Goal: Task Accomplishment & Management: Manage account settings

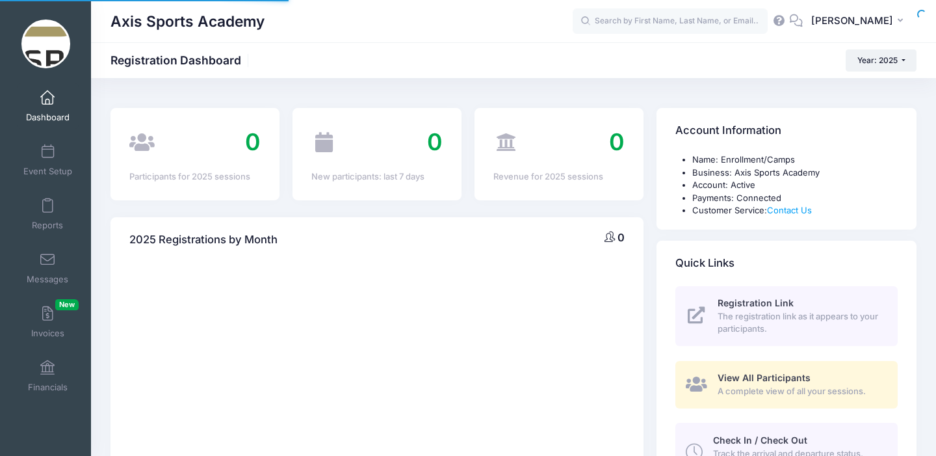
select select
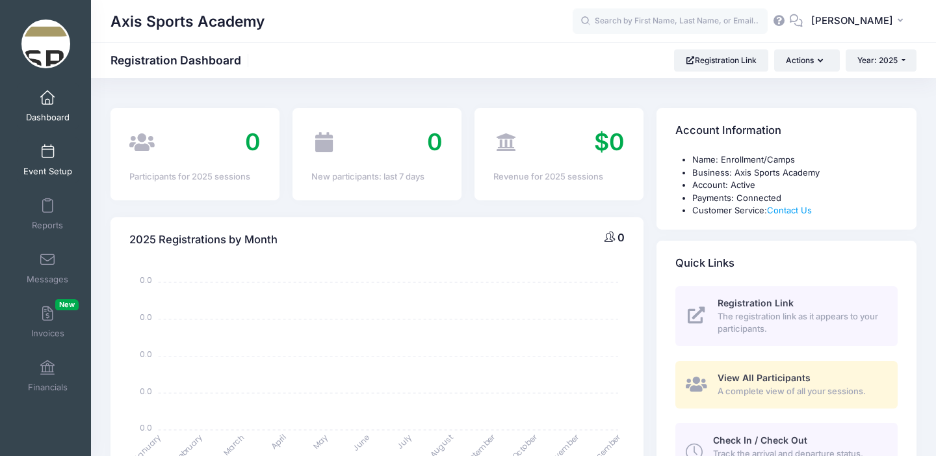
click at [51, 160] on link "Event Setup" at bounding box center [48, 160] width 62 height 46
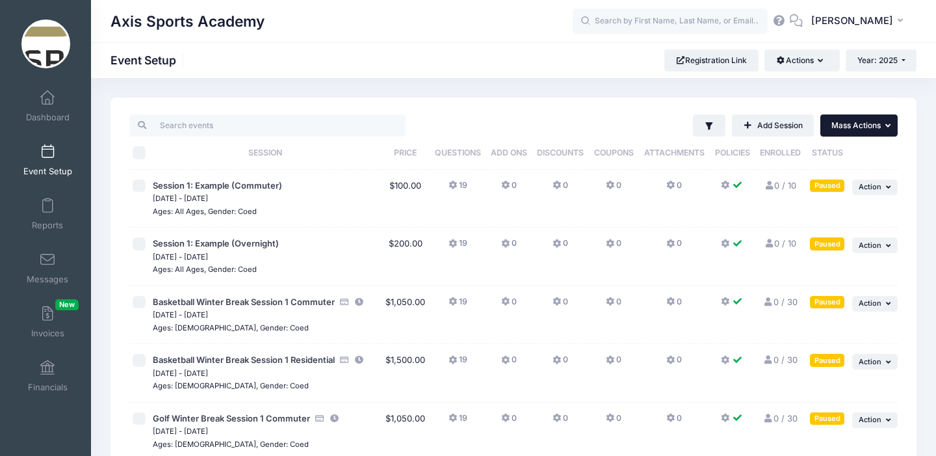
click at [887, 125] on icon "button" at bounding box center [890, 126] width 8 height 8
click at [887, 190] on icon "button" at bounding box center [890, 186] width 8 height 7
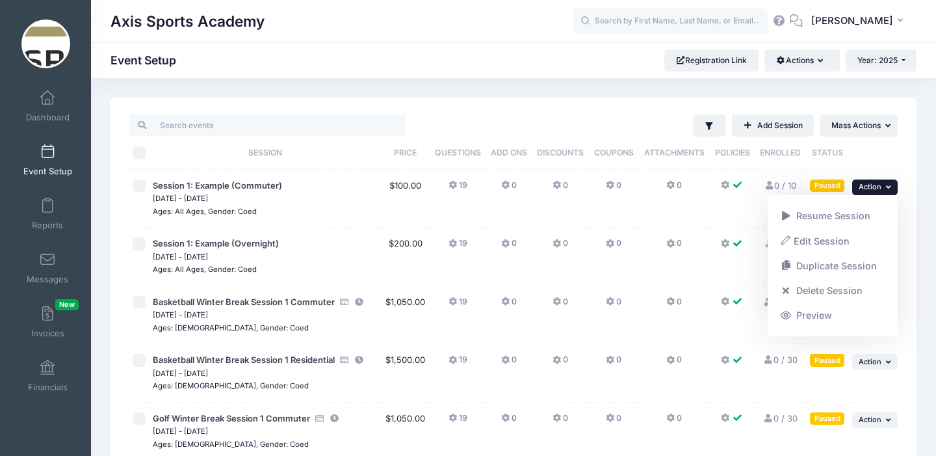
click at [887, 190] on icon "button" at bounding box center [890, 186] width 8 height 7
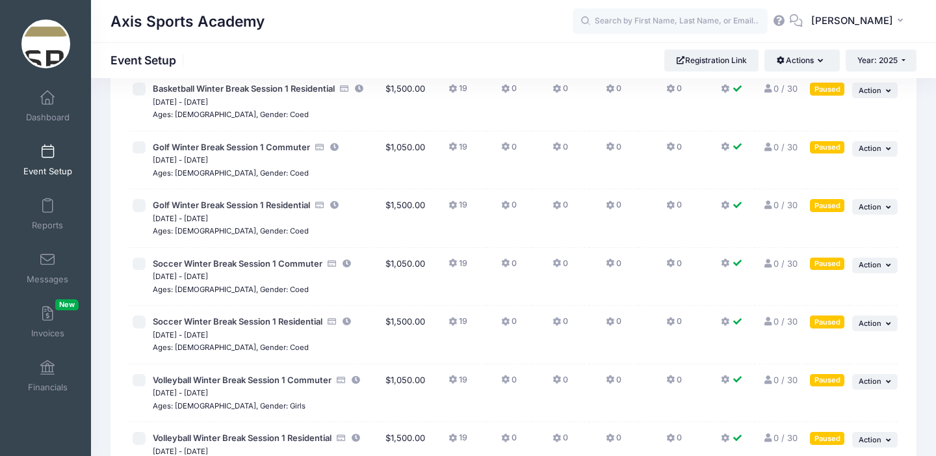
scroll to position [272, 0]
click at [886, 148] on icon "button" at bounding box center [890, 147] width 8 height 7
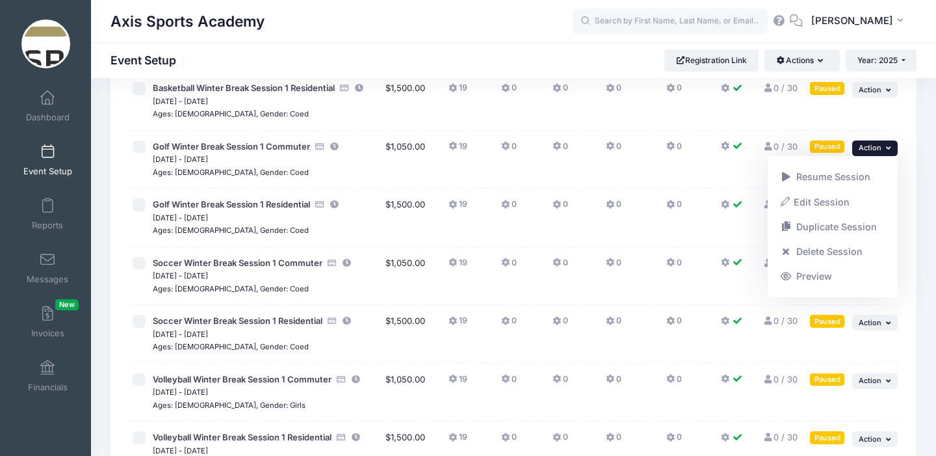
click at [473, 24] on div "Axis Sports Academy" at bounding box center [342, 22] width 462 height 30
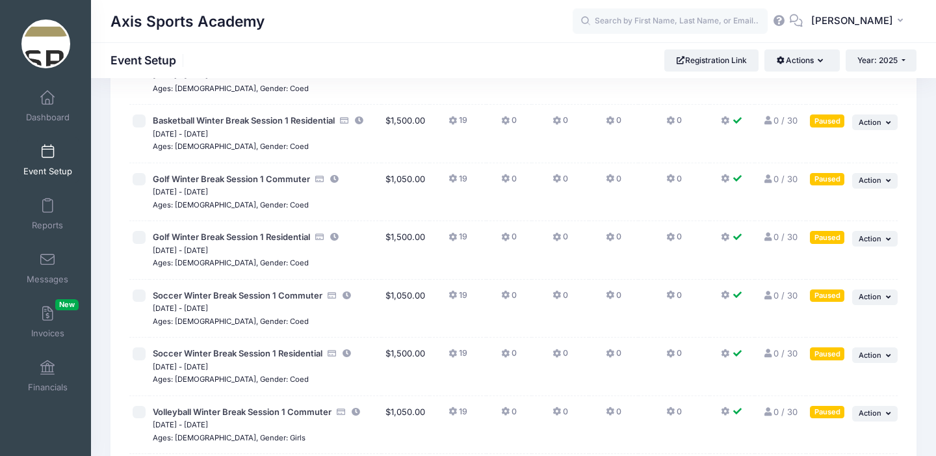
scroll to position [241, 0]
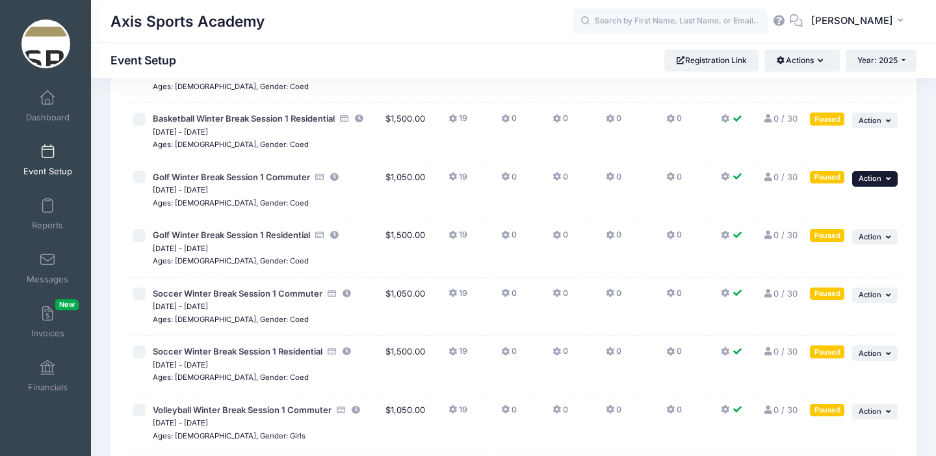
click at [872, 178] on span "Action" at bounding box center [870, 178] width 23 height 9
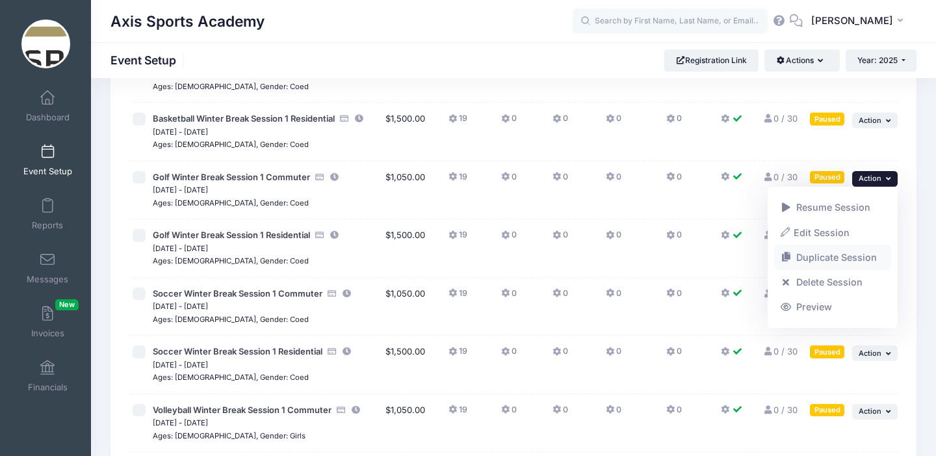
click at [824, 257] on link "Duplicate Session" at bounding box center [833, 257] width 118 height 25
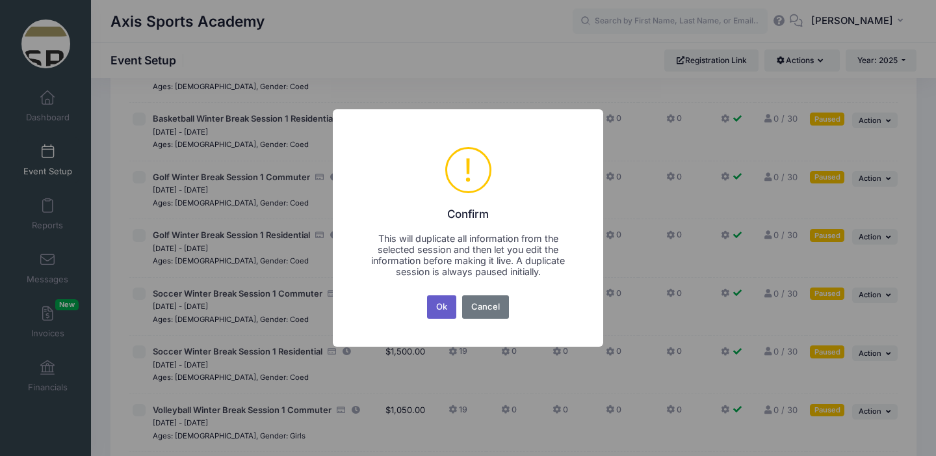
click at [441, 308] on button "Ok" at bounding box center [442, 306] width 30 height 23
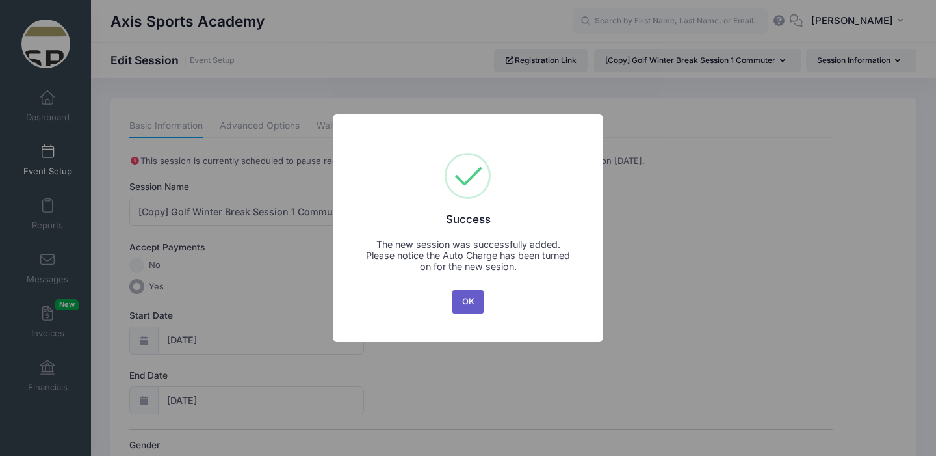
click at [466, 301] on button "OK" at bounding box center [468, 301] width 31 height 23
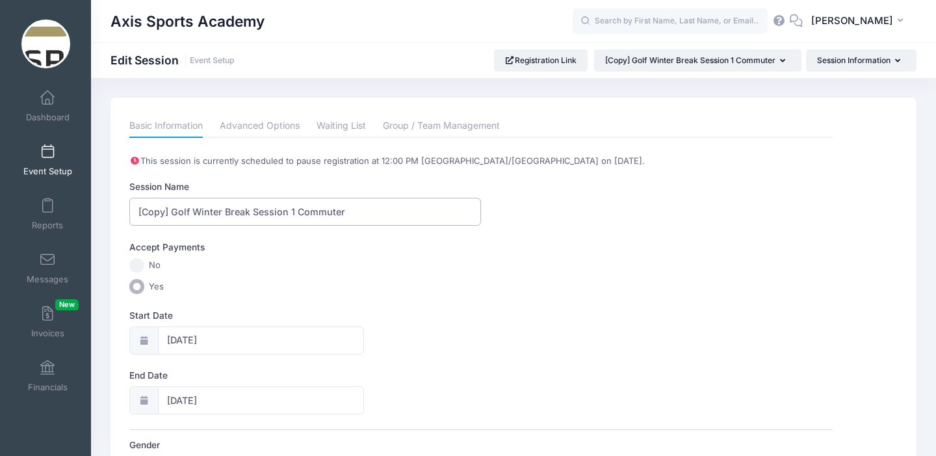
click at [172, 211] on input "[Copy] Golf Winter Break Session 1 Commuter" at bounding box center [305, 212] width 352 height 28
click at [262, 211] on input "Golf Winter Break Session 1 Commuter" at bounding box center [305, 212] width 352 height 28
type input "Golf Winter Break Session 2 Commuter"
click at [228, 343] on input "[DATE]" at bounding box center [261, 340] width 206 height 28
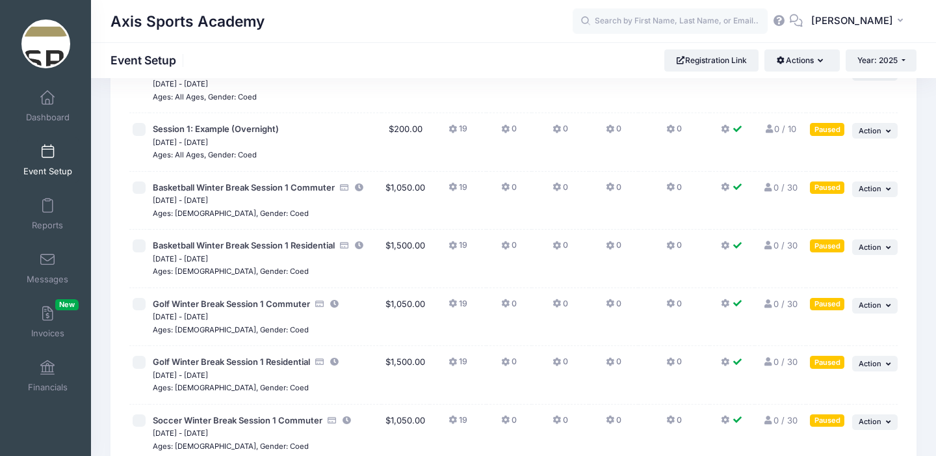
scroll to position [129, 0]
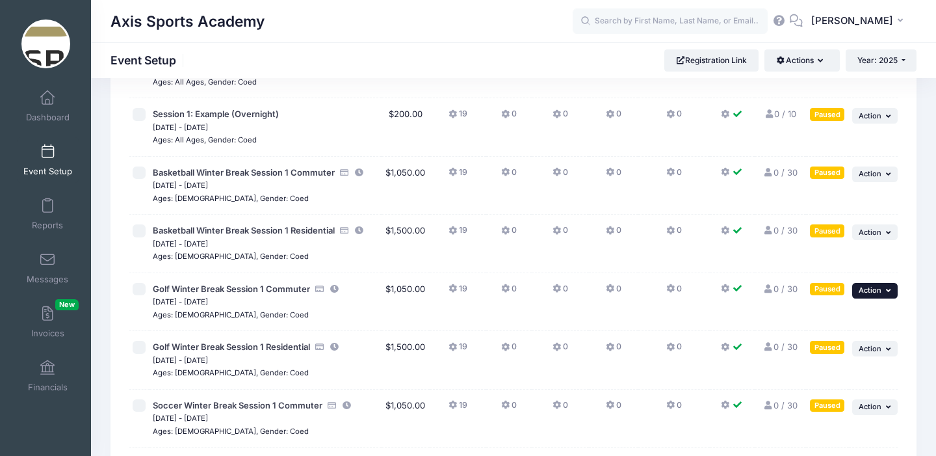
click at [876, 289] on span "Action" at bounding box center [870, 289] width 23 height 9
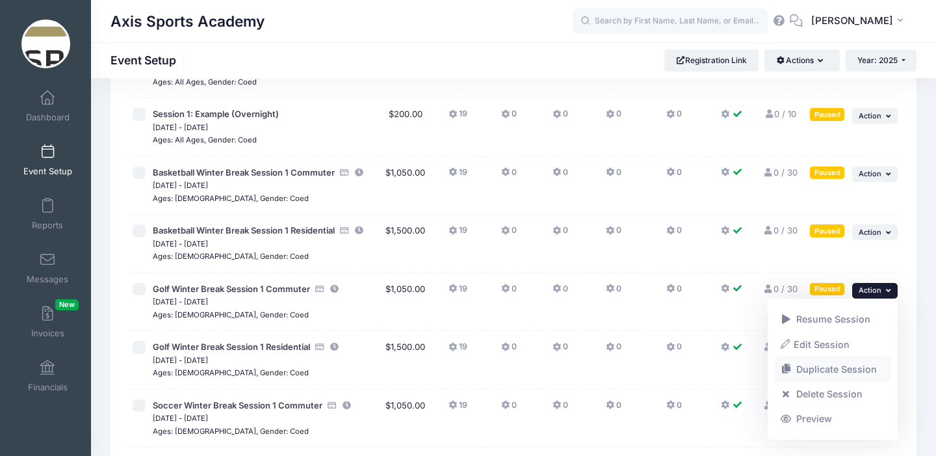
click at [835, 367] on link "Duplicate Session" at bounding box center [833, 369] width 118 height 25
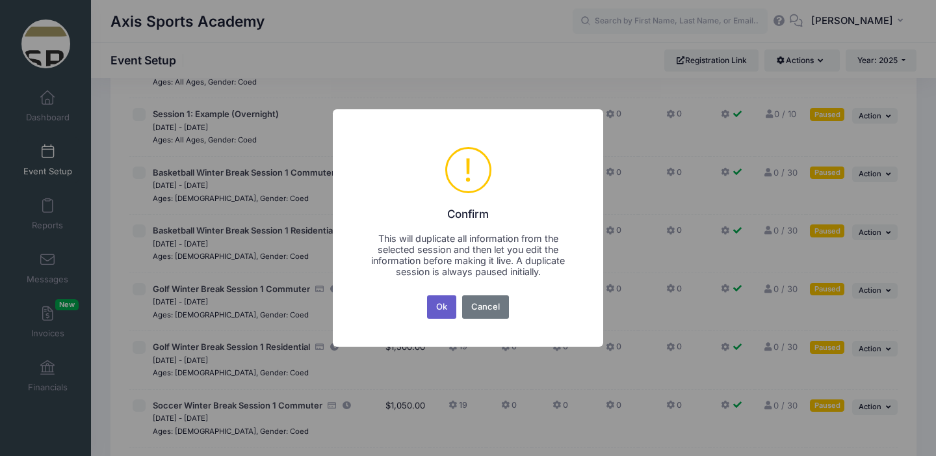
click at [445, 306] on button "Ok" at bounding box center [442, 306] width 30 height 23
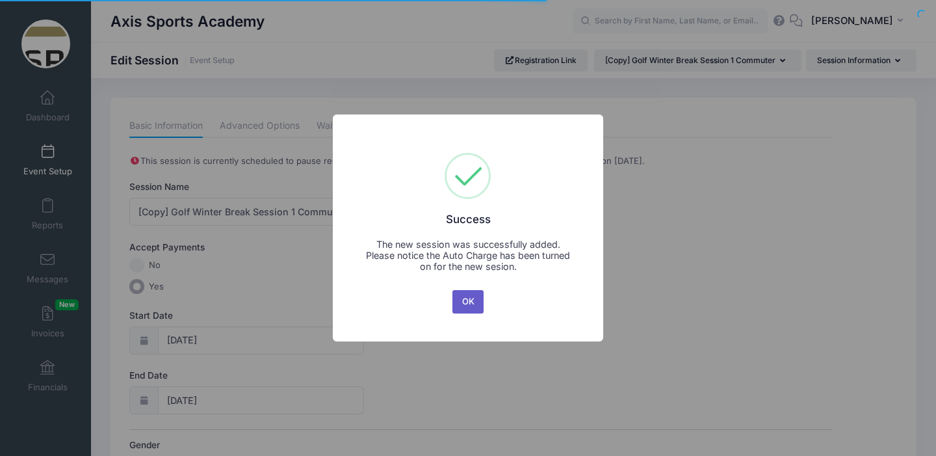
click at [473, 305] on button "OK" at bounding box center [468, 301] width 31 height 23
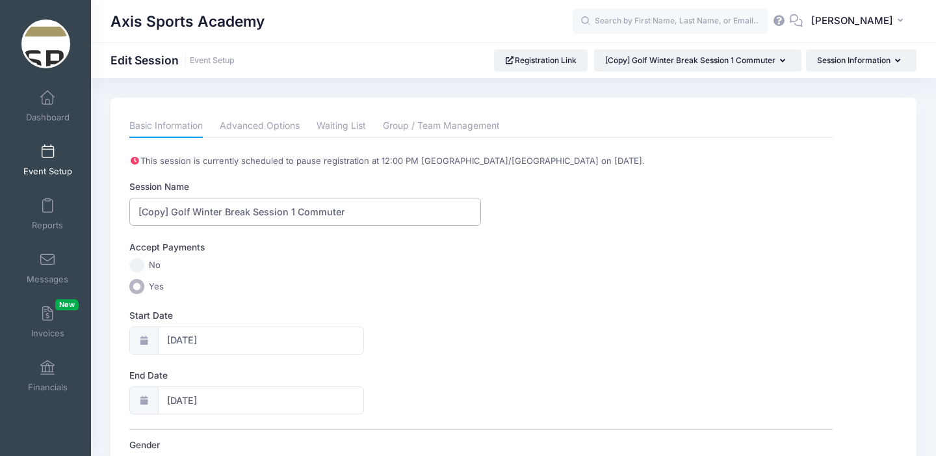
click at [174, 214] on input "[Copy] Golf Winter Break Session 1 Commuter" at bounding box center [305, 212] width 352 height 28
click at [261, 212] on input "Golf Winter Break Session 1 Commuter" at bounding box center [305, 212] width 352 height 28
type input "Golf Winter Break Session 3 Commuter"
click at [207, 341] on input "[DATE]" at bounding box center [261, 340] width 206 height 28
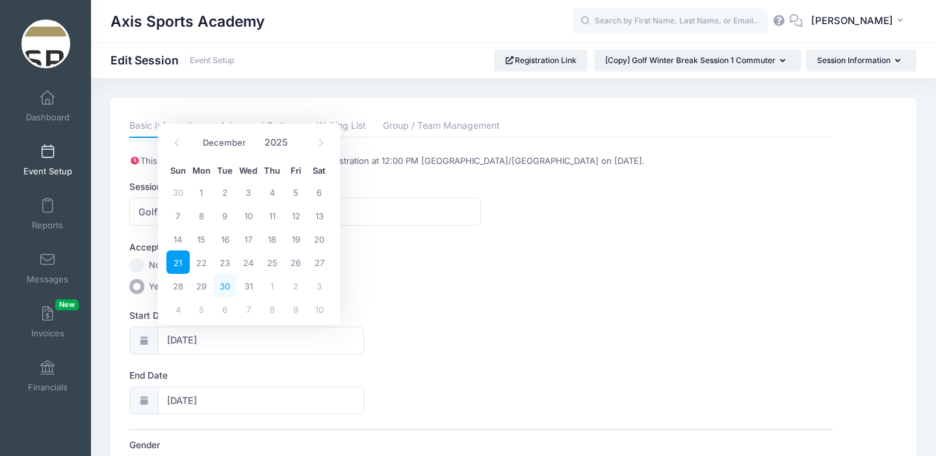
click at [226, 284] on span "30" at bounding box center [224, 285] width 23 height 23
type input "12/30/2025"
type input "12/31/2025"
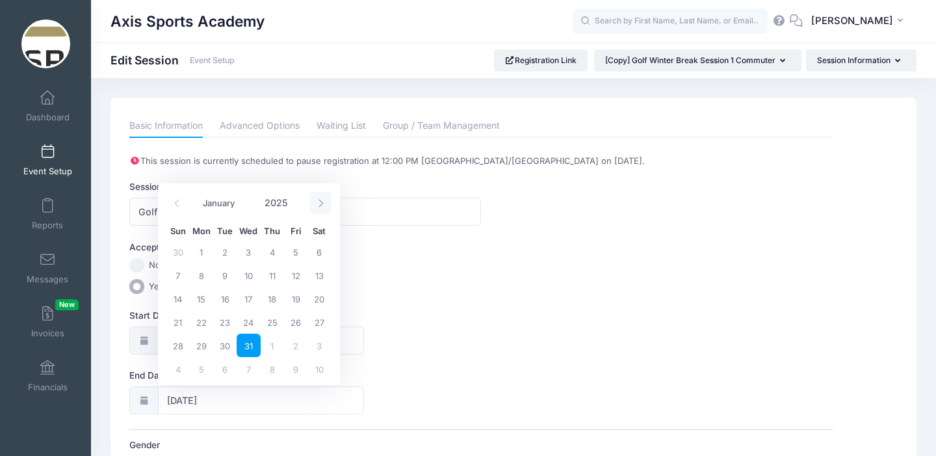
click at [319, 203] on icon at bounding box center [321, 203] width 8 height 8
type input "2026"
select select "0"
click at [269, 252] on span "1" at bounding box center [272, 251] width 23 height 23
type input "01/01/2026"
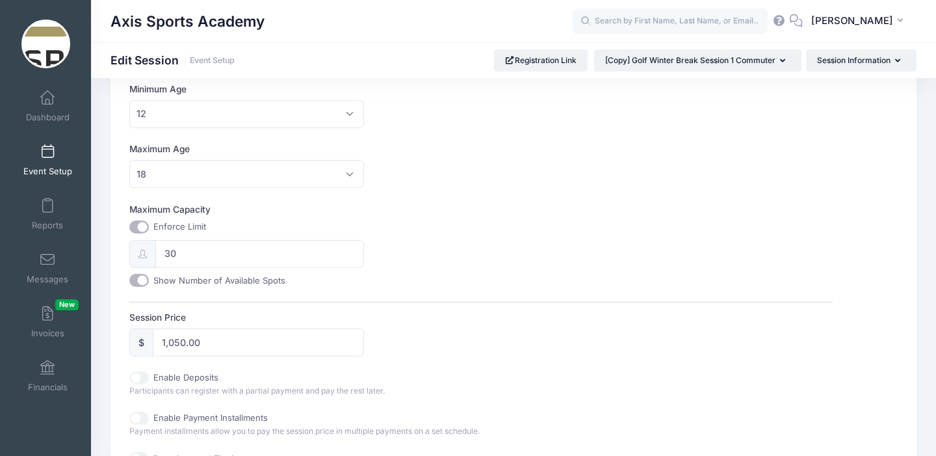
scroll to position [710, 0]
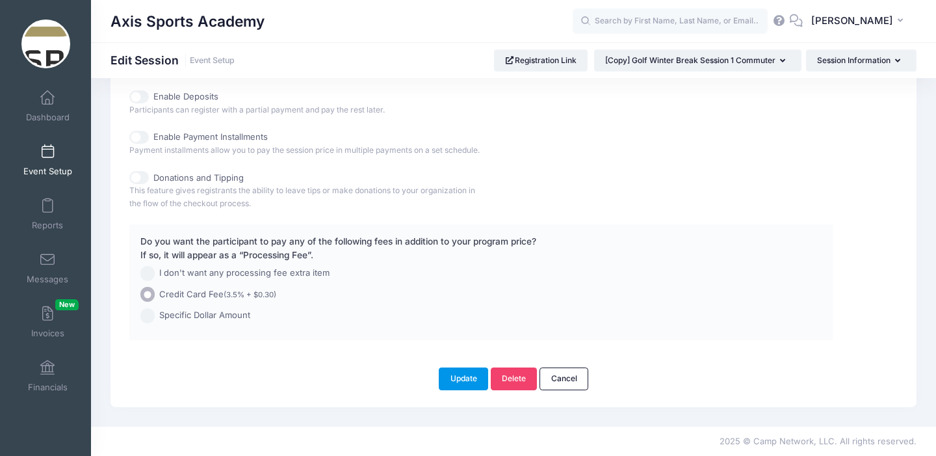
click at [462, 377] on button "Update" at bounding box center [463, 378] width 49 height 22
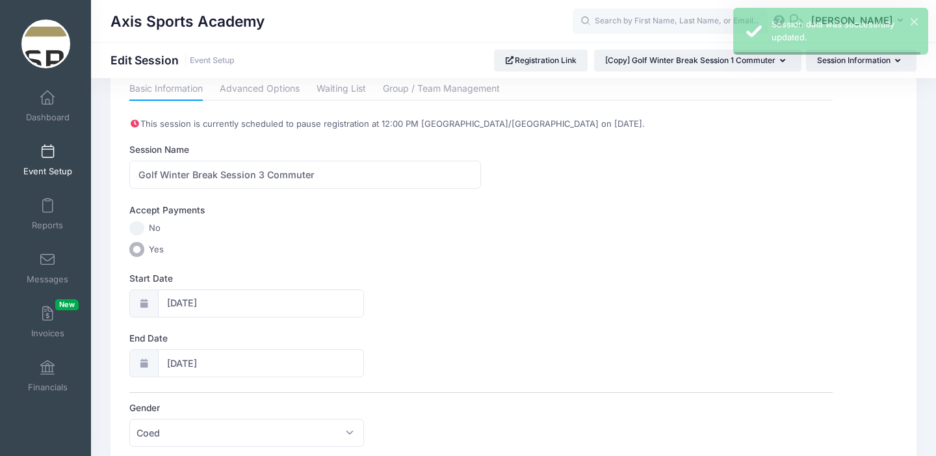
scroll to position [0, 0]
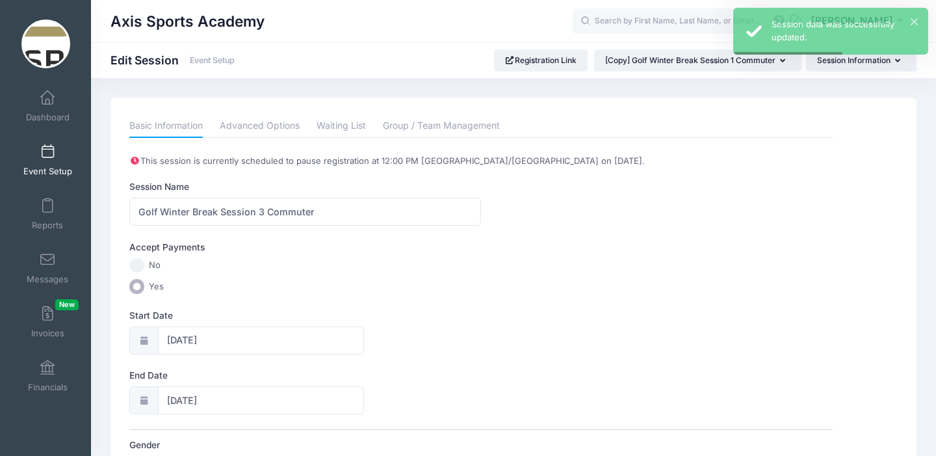
click at [49, 162] on link "Event Setup" at bounding box center [48, 160] width 62 height 46
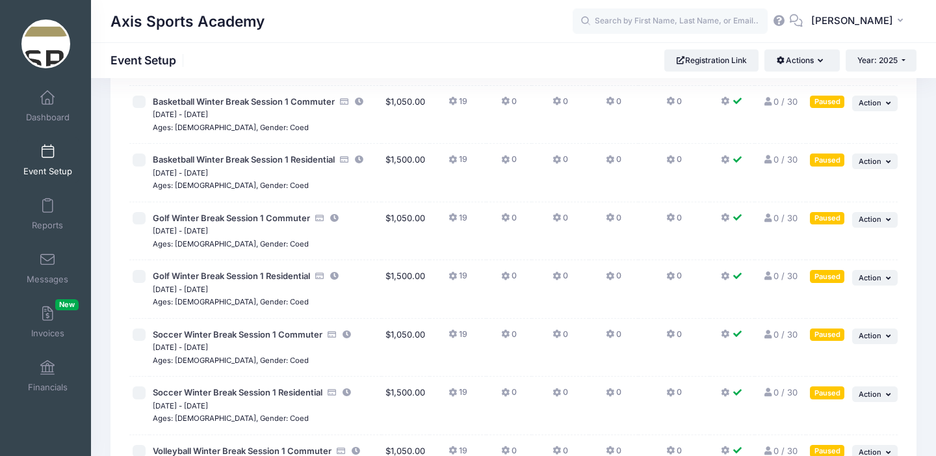
scroll to position [203, 0]
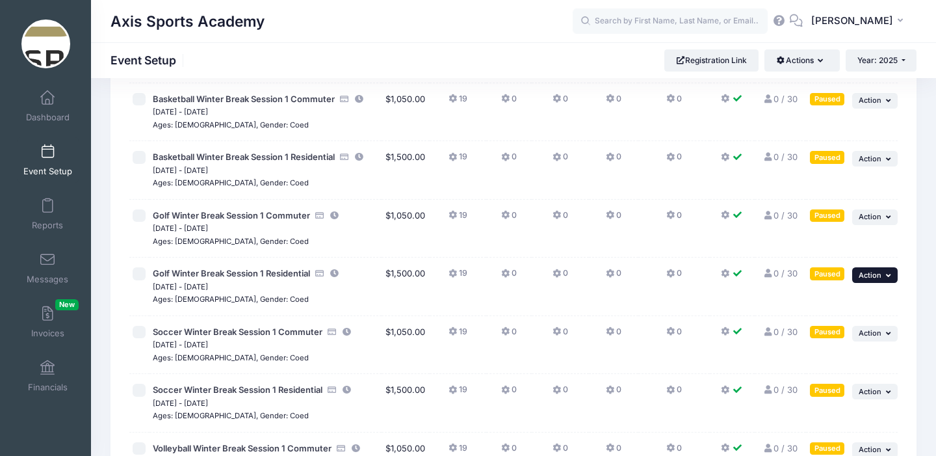
click at [882, 272] on button "... Action" at bounding box center [875, 275] width 46 height 16
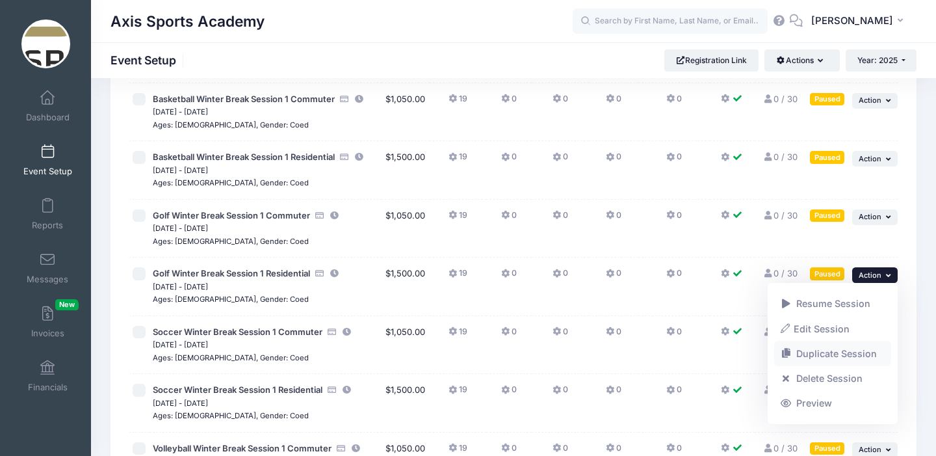
click at [824, 352] on link "Duplicate Session" at bounding box center [833, 353] width 118 height 25
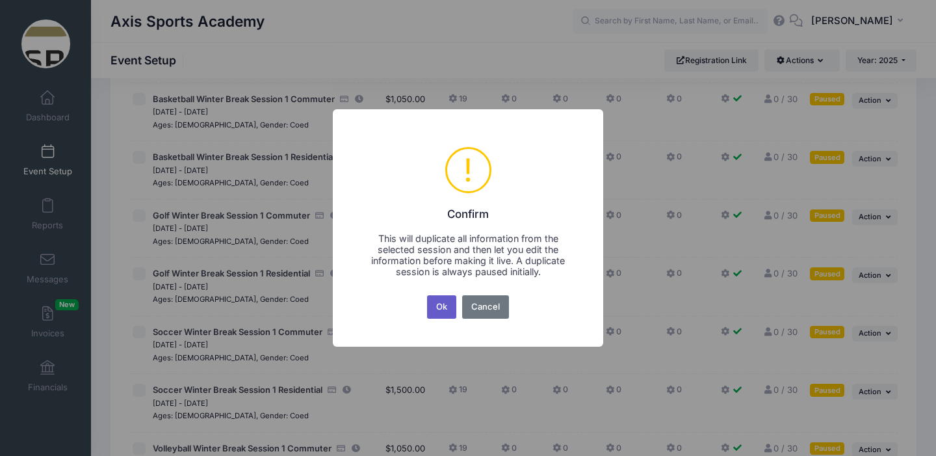
click at [444, 301] on button "Ok" at bounding box center [442, 306] width 30 height 23
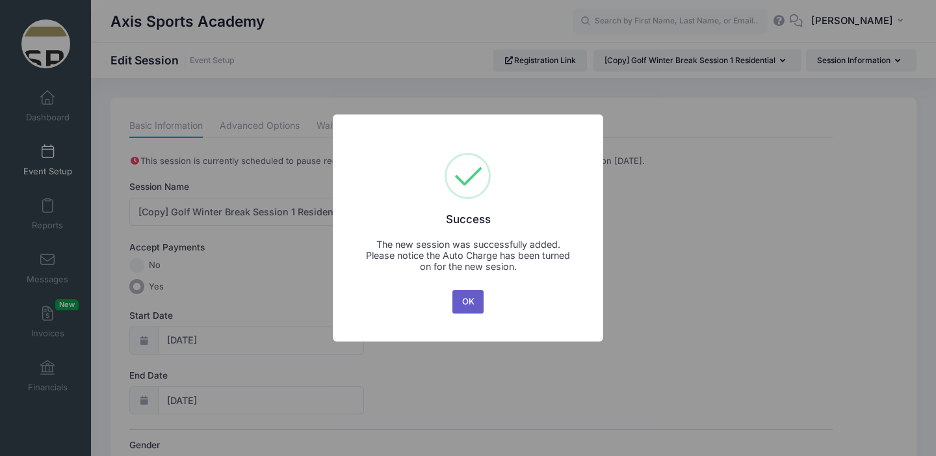
click at [462, 301] on button "OK" at bounding box center [468, 301] width 31 height 23
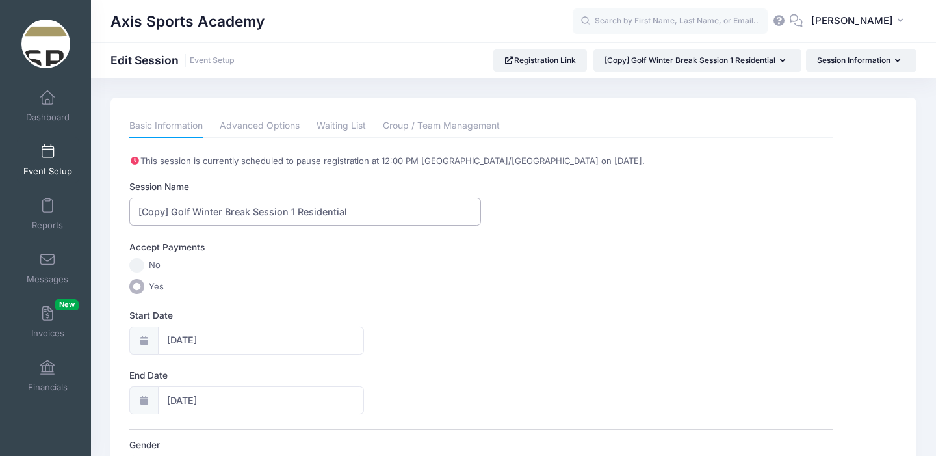
click at [174, 210] on input "[Copy] Golf Winter Break Session 1 Residential" at bounding box center [305, 212] width 352 height 28
click at [262, 211] on input "Golf Winter Break Session 1 Residential" at bounding box center [305, 212] width 352 height 28
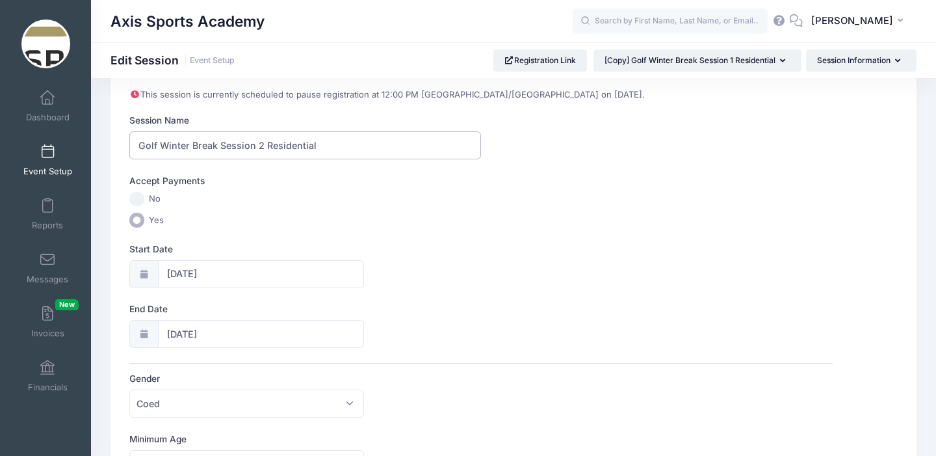
scroll to position [75, 0]
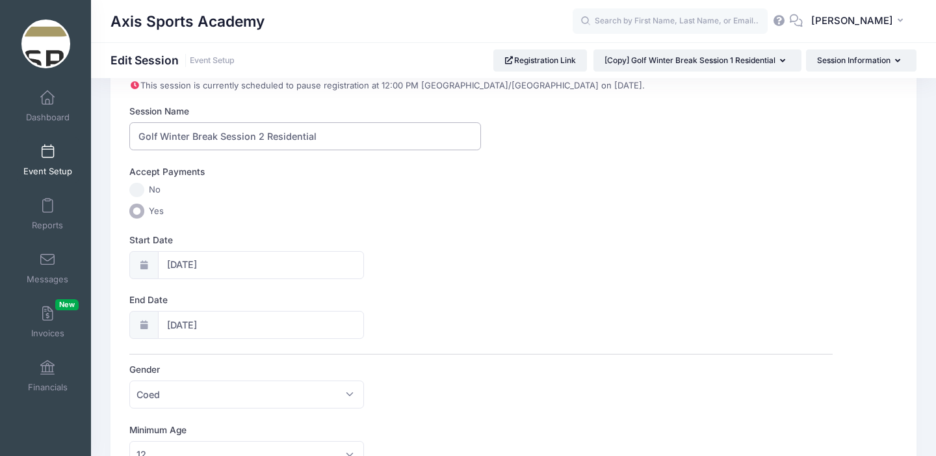
type input "Golf Winter Break Session 2 Residential"
click at [228, 261] on input "12/21/2025" at bounding box center [261, 265] width 206 height 28
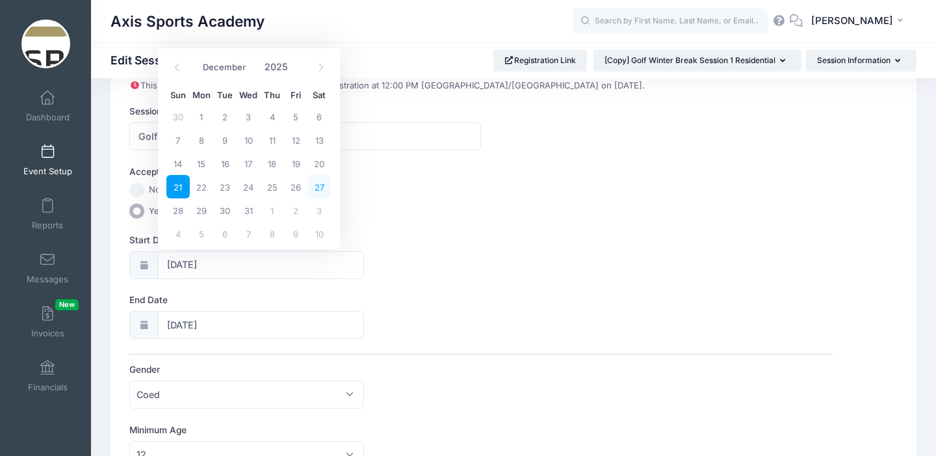
click at [319, 183] on span "27" at bounding box center [319, 186] width 23 height 23
type input "12/27/2025"
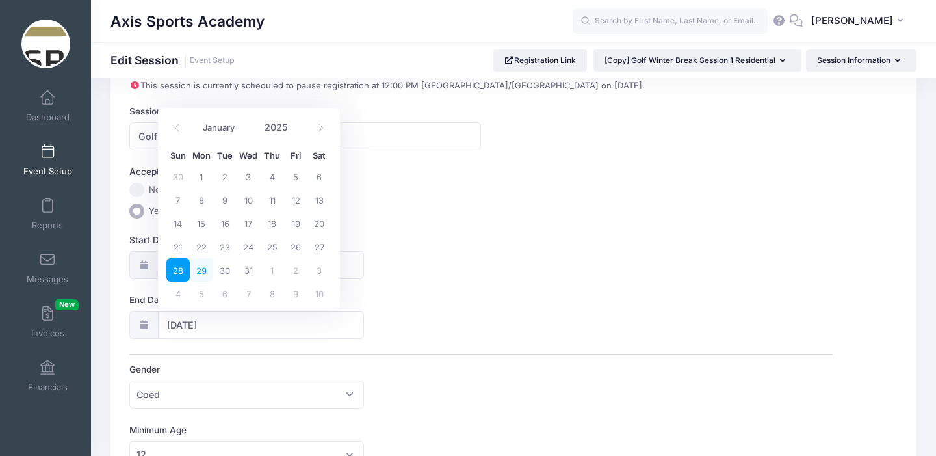
click at [202, 269] on span "29" at bounding box center [201, 269] width 23 height 23
type input "12/29/2025"
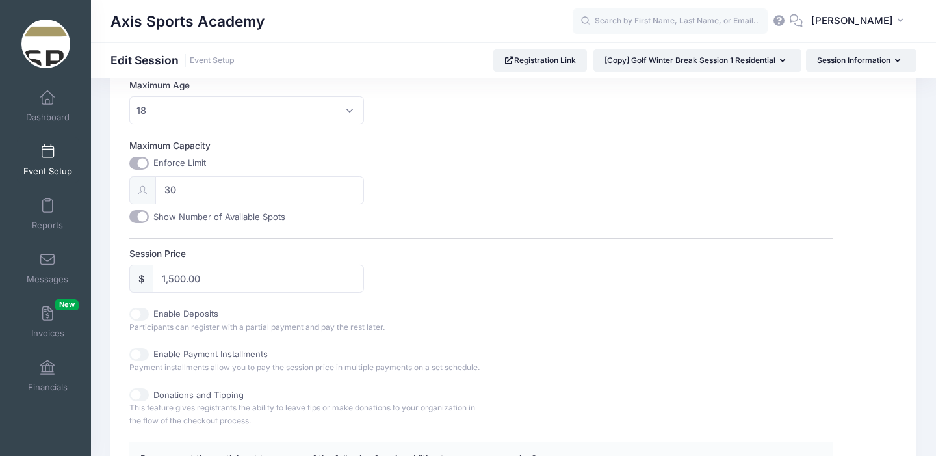
scroll to position [710, 0]
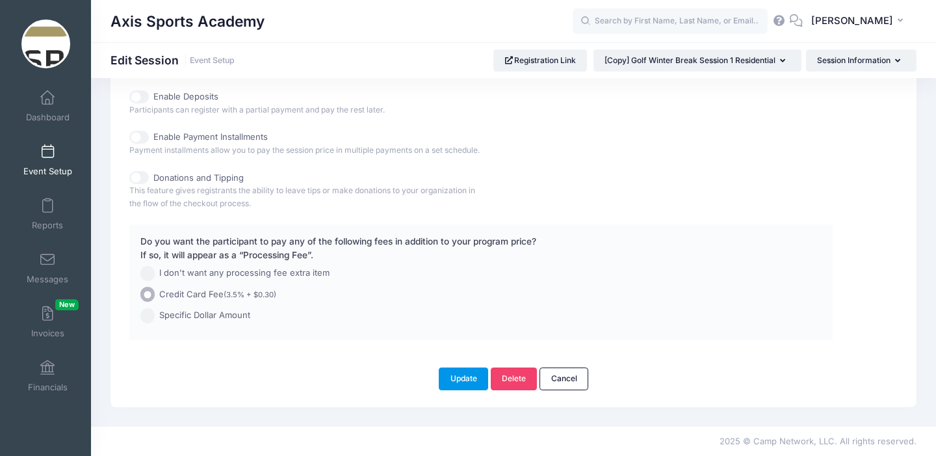
click at [458, 374] on button "Update" at bounding box center [463, 378] width 49 height 22
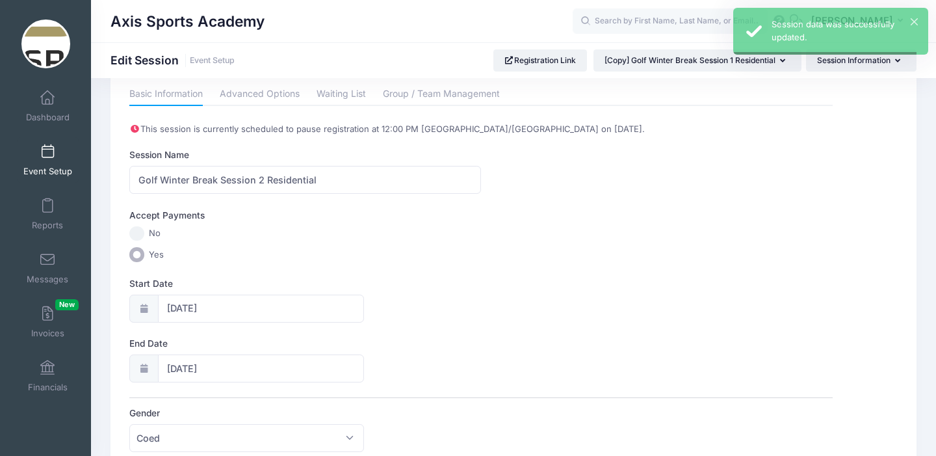
scroll to position [0, 0]
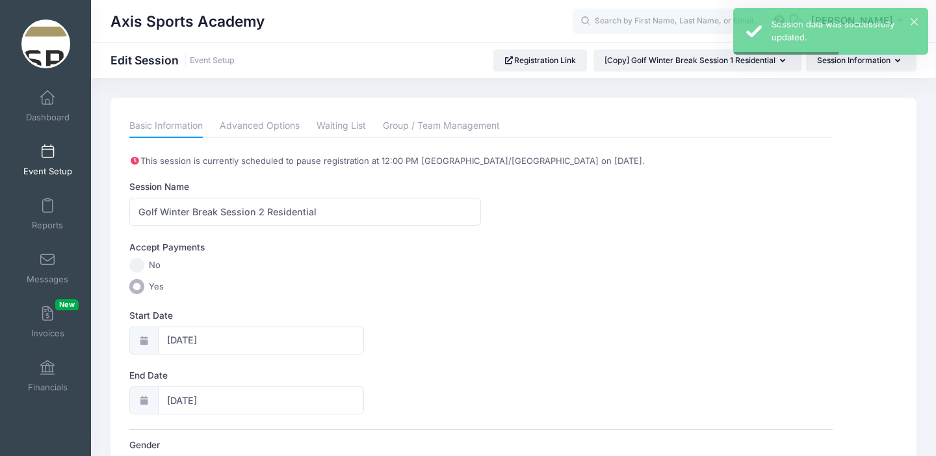
click at [47, 158] on span at bounding box center [47, 152] width 0 height 14
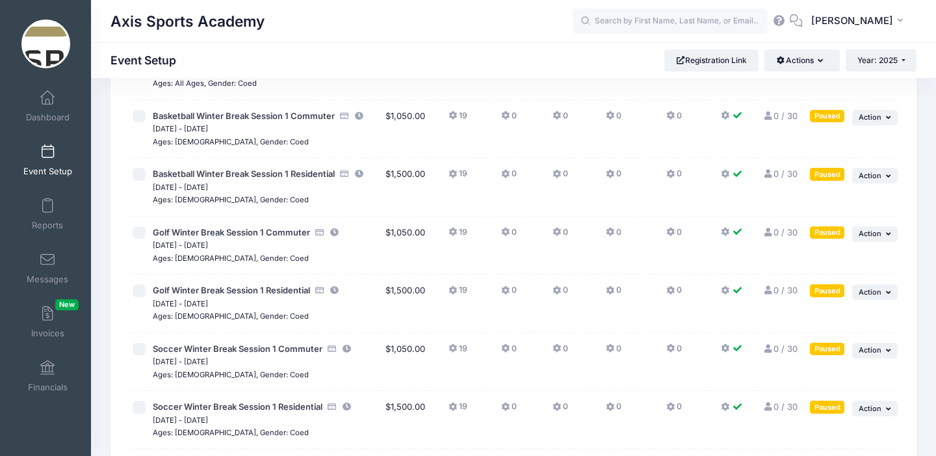
scroll to position [187, 0]
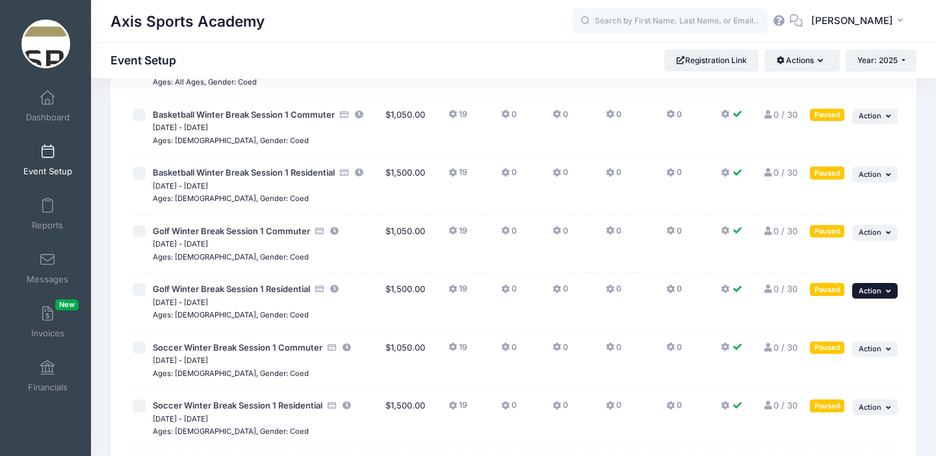
click at [884, 289] on button "... Action" at bounding box center [875, 291] width 46 height 16
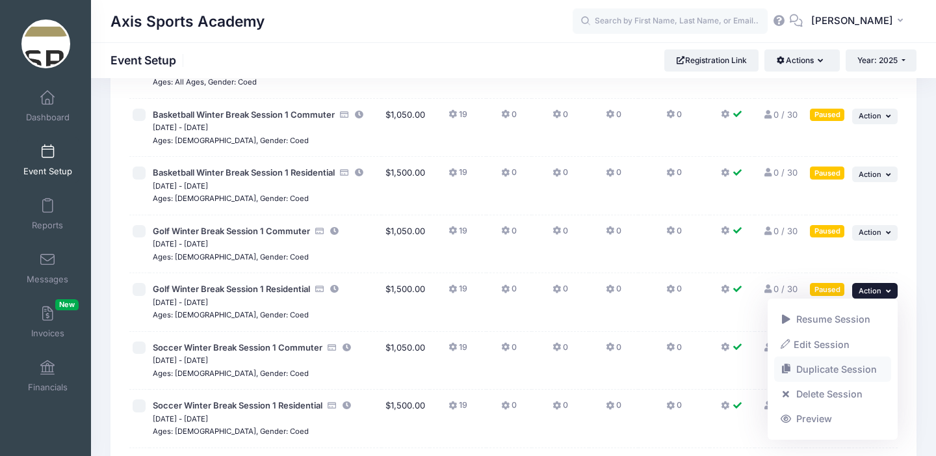
click at [825, 371] on link "Duplicate Session" at bounding box center [833, 369] width 118 height 25
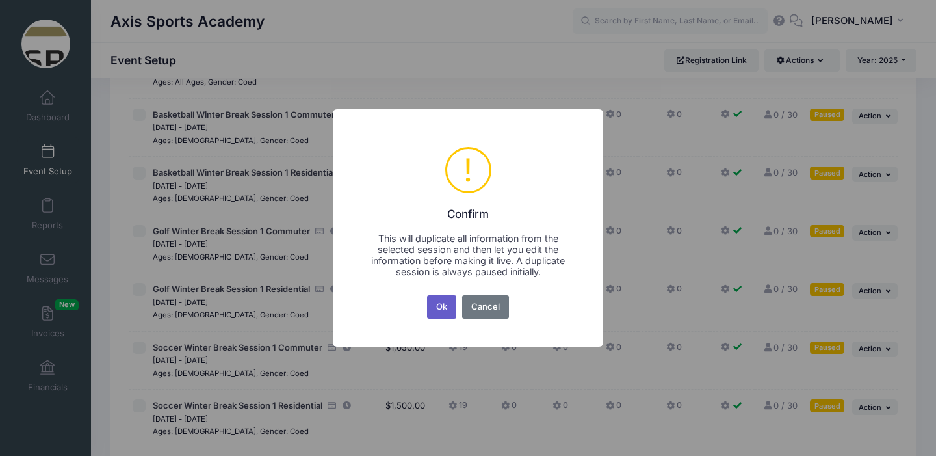
click at [440, 310] on button "Ok" at bounding box center [442, 306] width 30 height 23
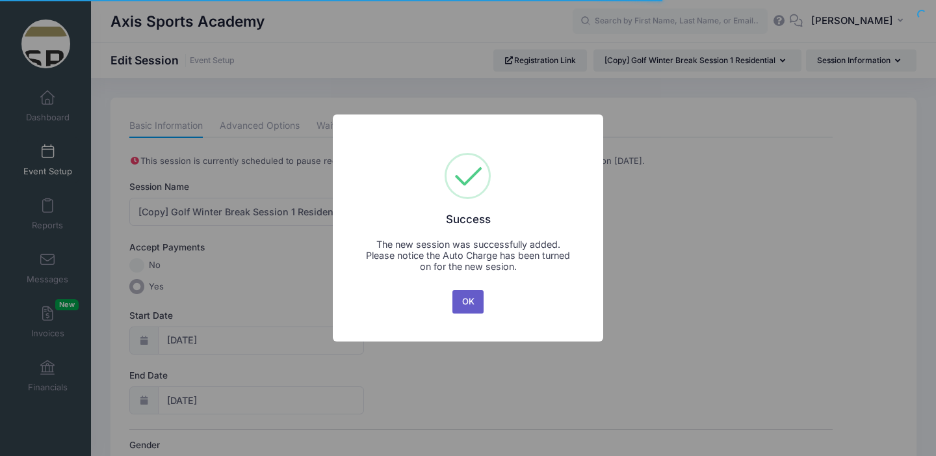
click at [472, 306] on button "OK" at bounding box center [468, 301] width 31 height 23
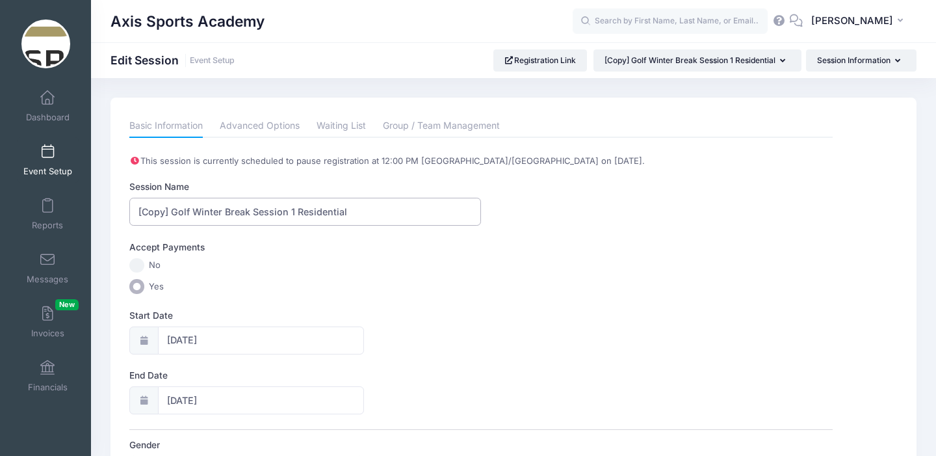
click at [173, 213] on input "[Copy] Golf Winter Break Session 1 Residential" at bounding box center [305, 212] width 352 height 28
click at [261, 212] on input "Golf Winter Break Session 1 Residential" at bounding box center [305, 212] width 352 height 28
type input "Golf Winter Break Session 3 Residential"
click at [231, 341] on input "[DATE]" at bounding box center [261, 340] width 206 height 28
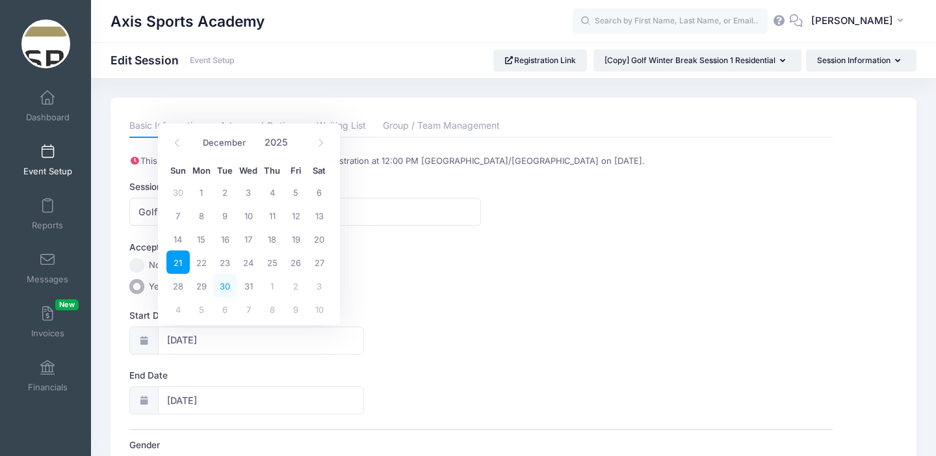
click at [226, 285] on span "30" at bounding box center [224, 285] width 23 height 23
type input "[DATE]"
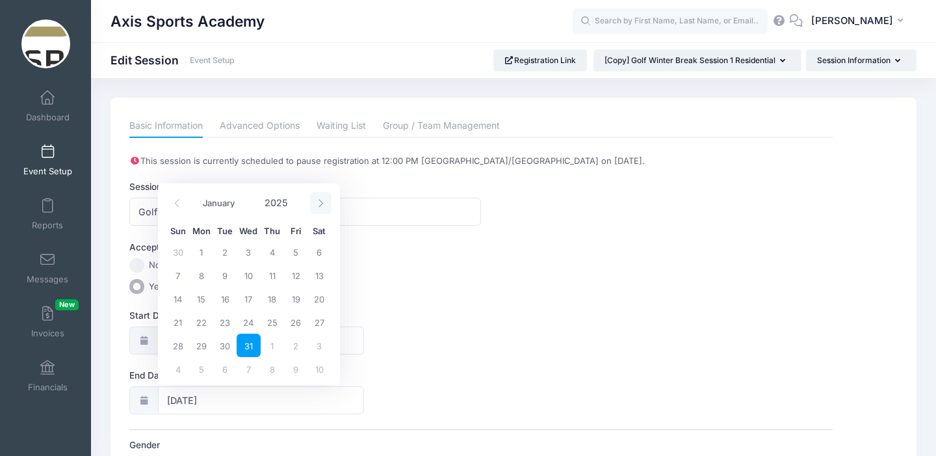
click at [320, 201] on icon at bounding box center [321, 203] width 5 height 8
type input "2026"
select select "0"
click at [273, 253] on span "1" at bounding box center [272, 251] width 23 height 23
type input "01/01/2026"
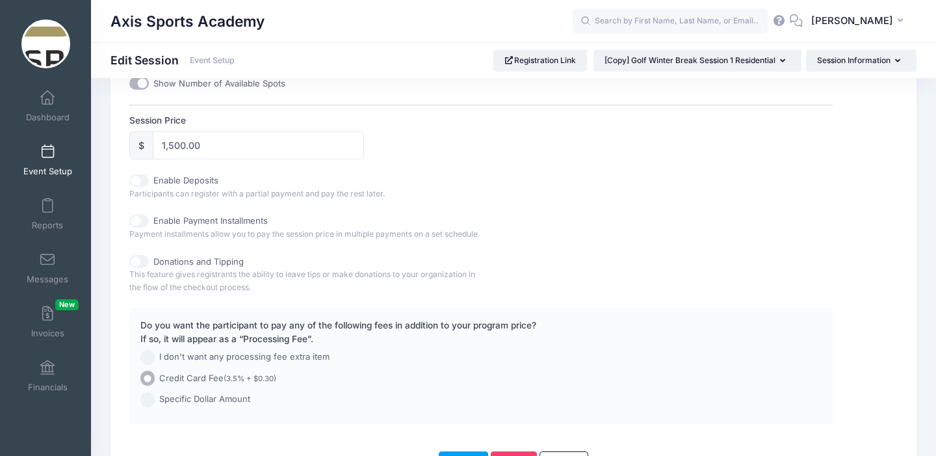
scroll to position [710, 0]
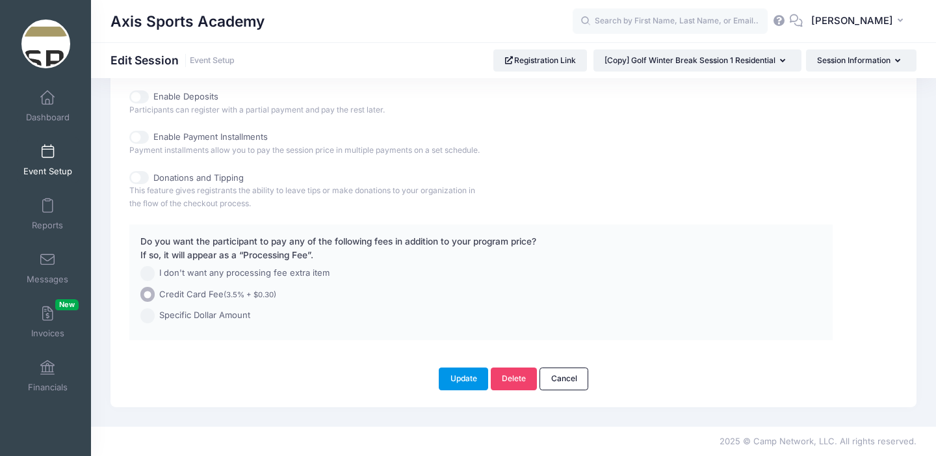
click at [454, 378] on button "Update" at bounding box center [463, 378] width 49 height 22
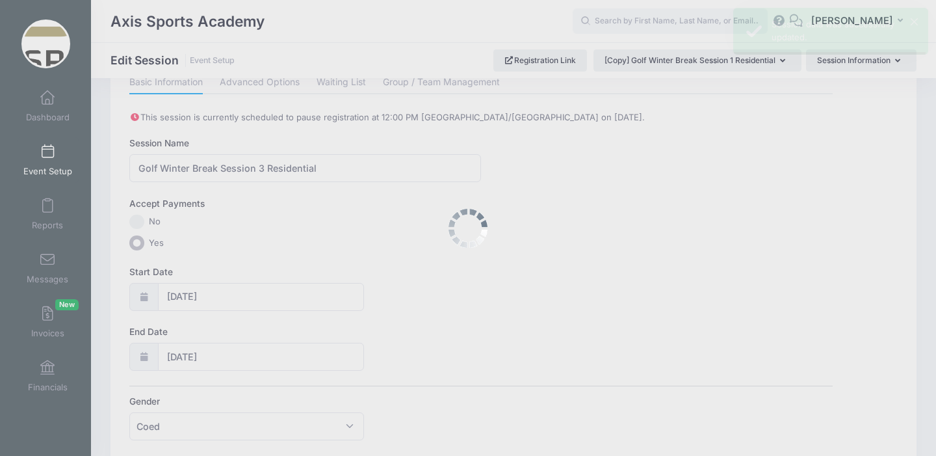
scroll to position [0, 0]
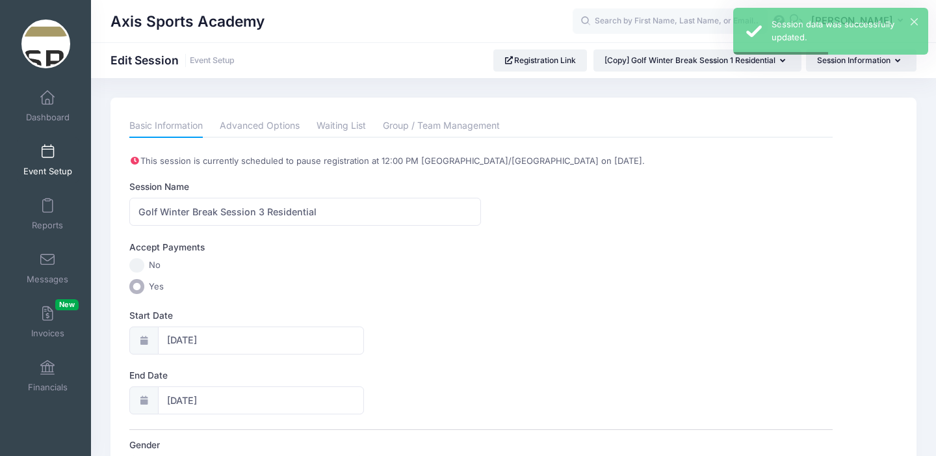
click at [47, 155] on span at bounding box center [47, 152] width 0 height 14
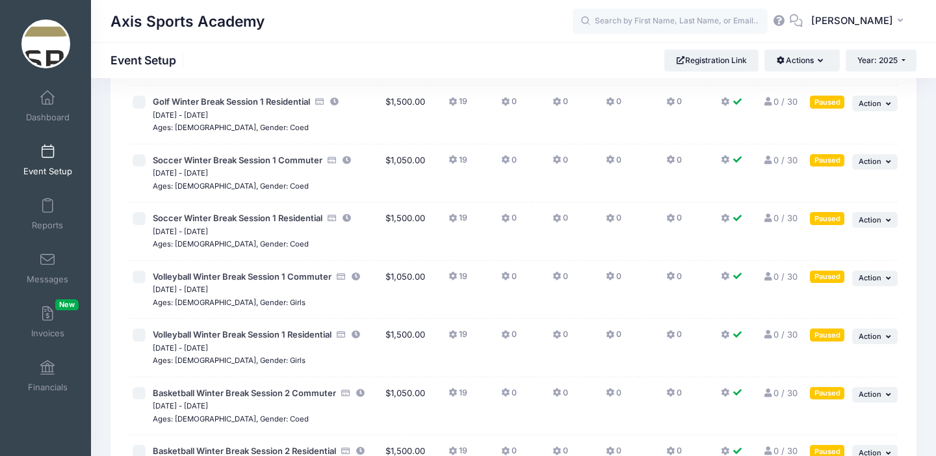
scroll to position [375, 0]
click at [887, 162] on icon "button" at bounding box center [890, 160] width 8 height 7
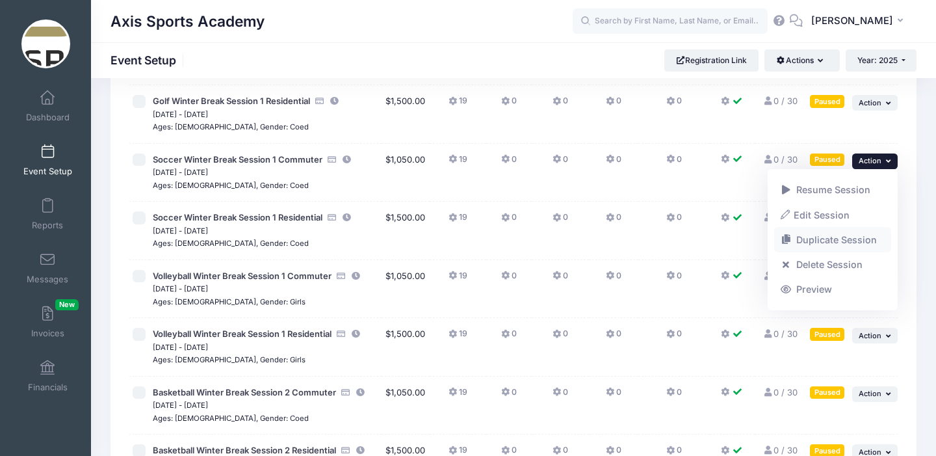
click at [824, 241] on link "Duplicate Session" at bounding box center [833, 240] width 118 height 25
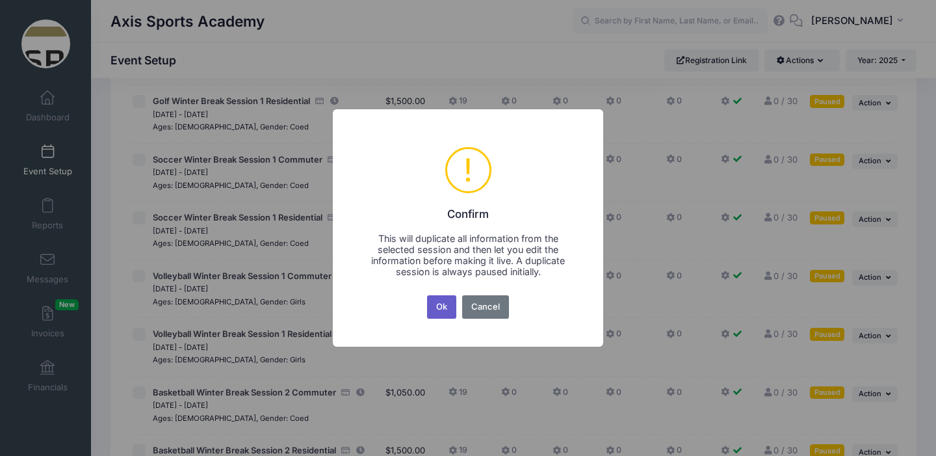
click at [436, 304] on button "Ok" at bounding box center [442, 306] width 30 height 23
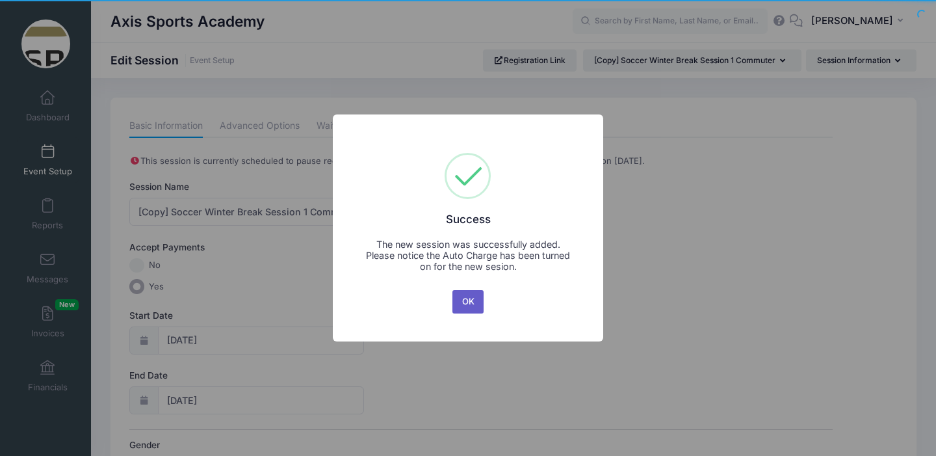
click at [464, 304] on button "OK" at bounding box center [468, 301] width 31 height 23
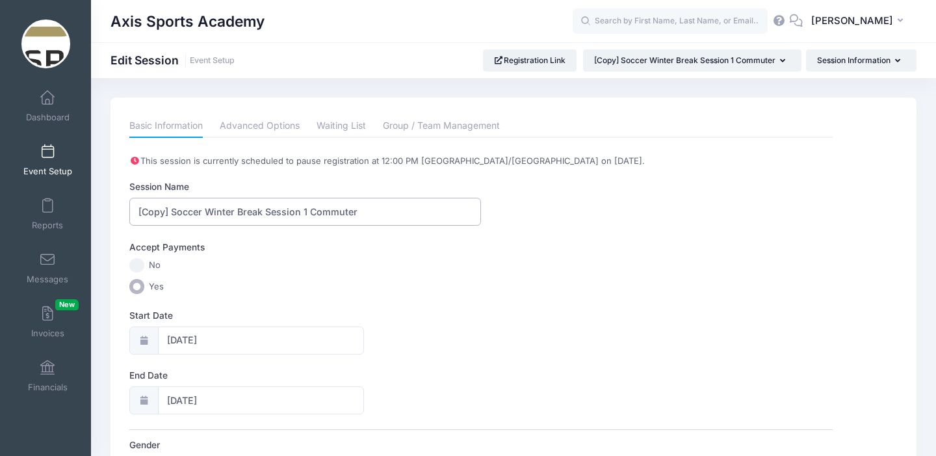
click at [171, 215] on input "[Copy] Soccer Winter Break Session 1 Commuter" at bounding box center [305, 212] width 352 height 28
click at [275, 213] on input "Soccer Winter Break Session 1 Commuter" at bounding box center [305, 212] width 352 height 28
type input "Soccer Winter Break Session 2 Commuter"
click at [226, 339] on input "[DATE]" at bounding box center [261, 340] width 206 height 28
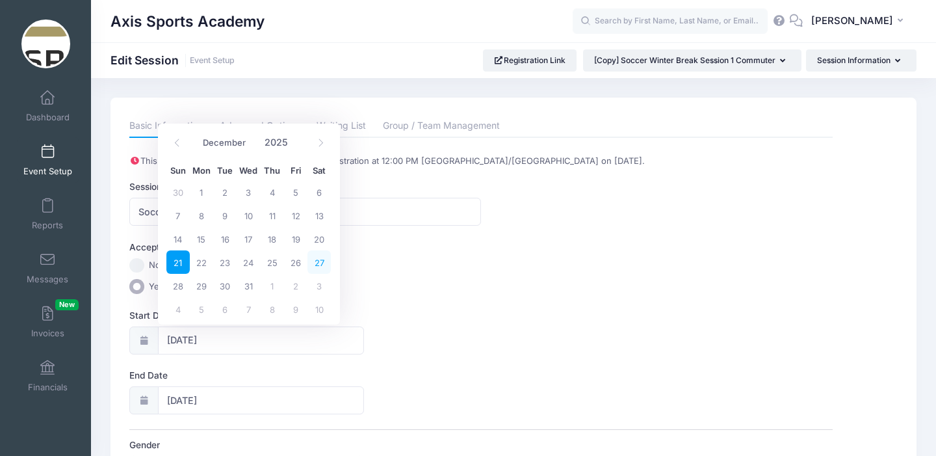
click at [317, 262] on span "27" at bounding box center [319, 261] width 23 height 23
type input "12/27/2025"
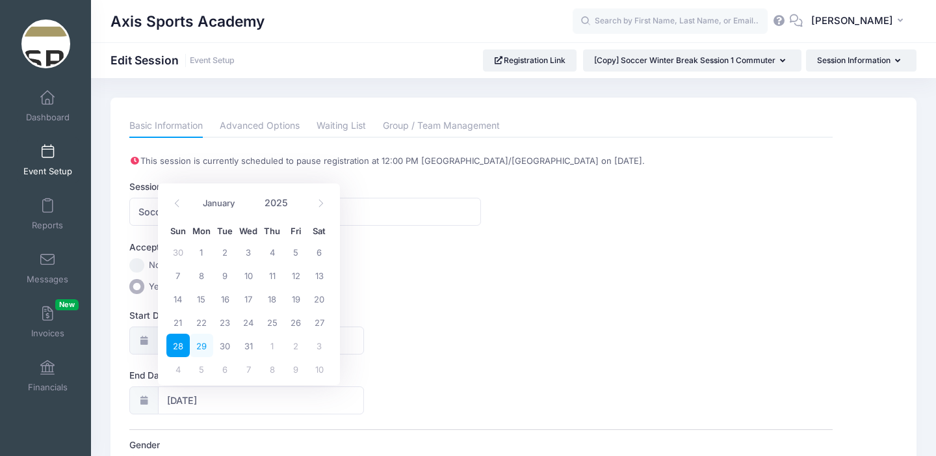
click at [200, 345] on span "29" at bounding box center [201, 345] width 23 height 23
type input "12/29/2025"
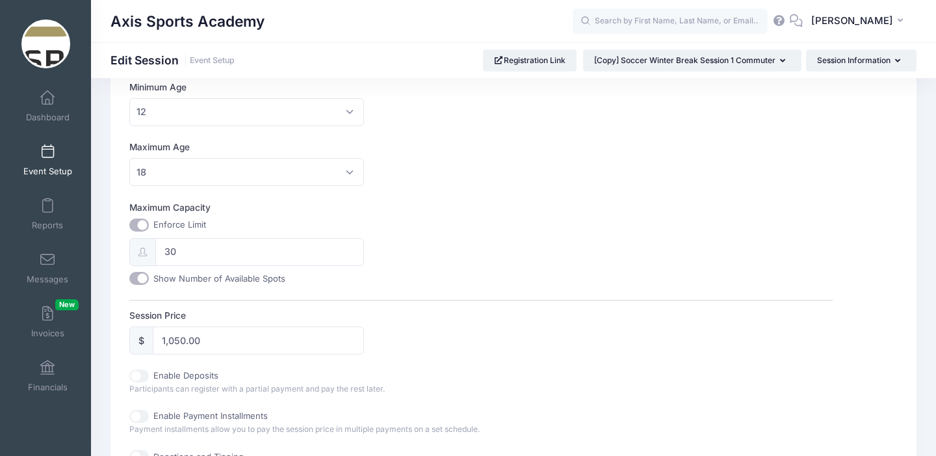
scroll to position [710, 0]
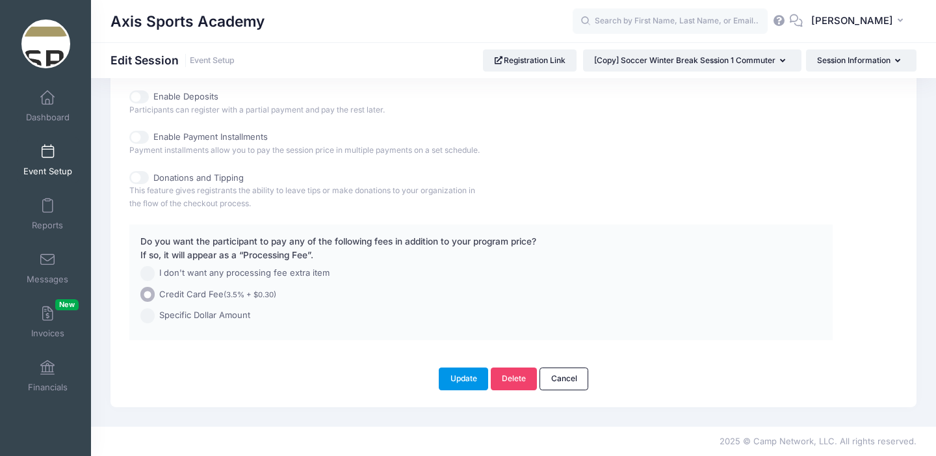
click at [454, 379] on button "Update" at bounding box center [463, 378] width 49 height 22
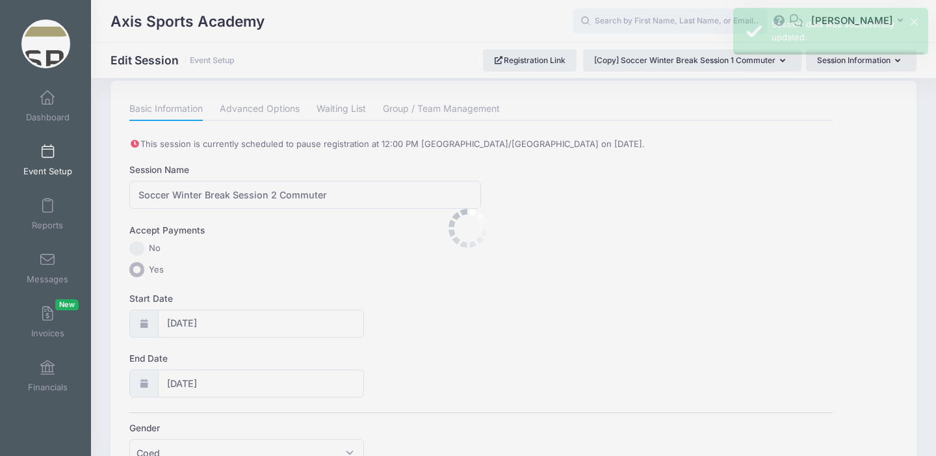
scroll to position [0, 0]
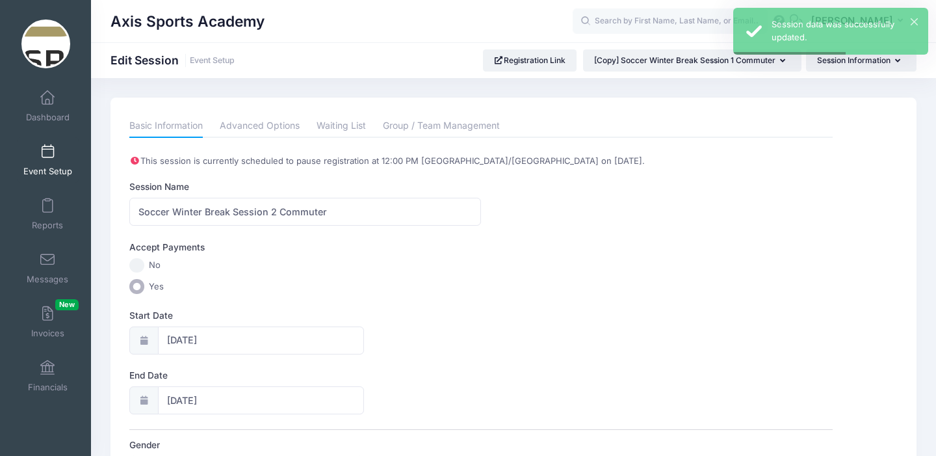
click at [47, 154] on span at bounding box center [47, 152] width 0 height 14
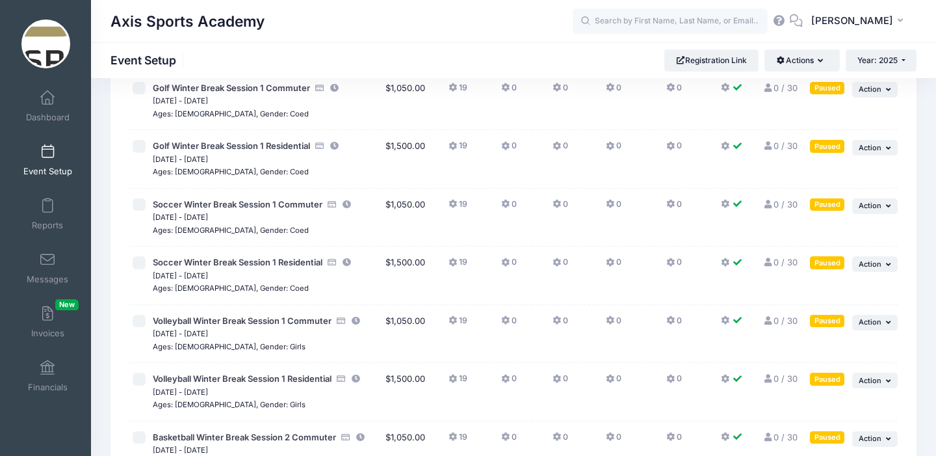
scroll to position [332, 0]
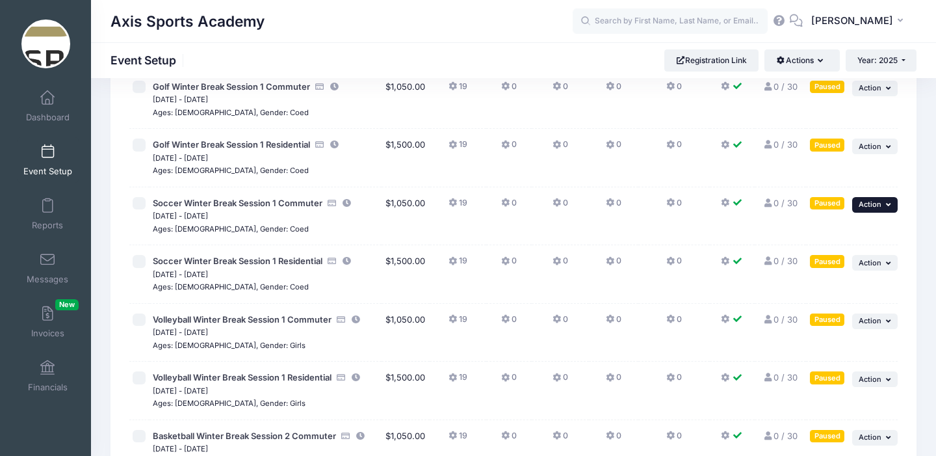
click at [881, 204] on span "Action" at bounding box center [870, 204] width 23 height 9
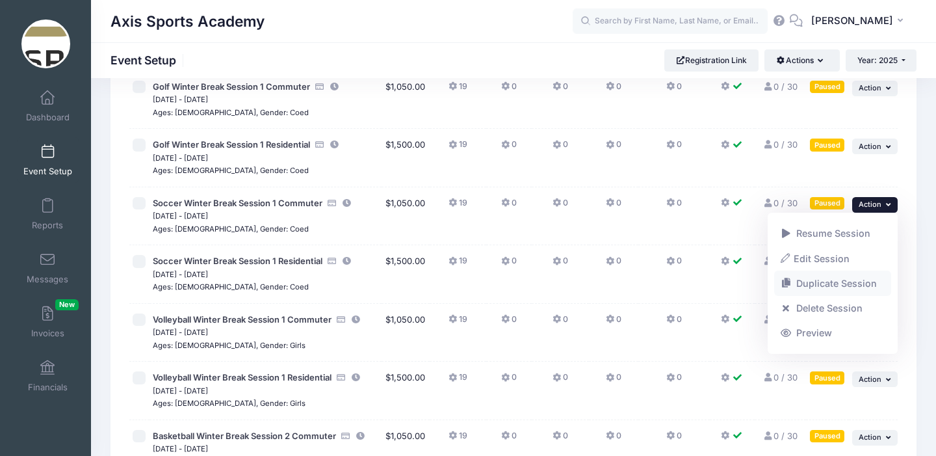
click at [833, 282] on link "Duplicate Session" at bounding box center [833, 283] width 118 height 25
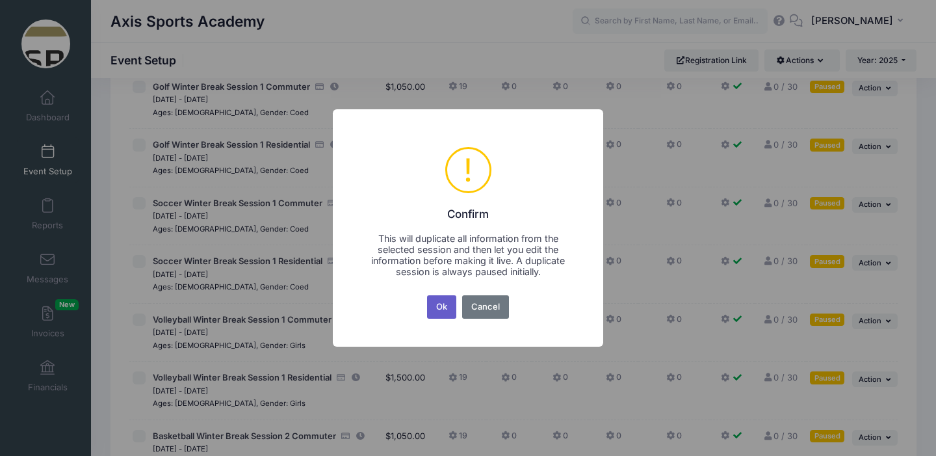
click at [445, 305] on button "Ok" at bounding box center [442, 306] width 30 height 23
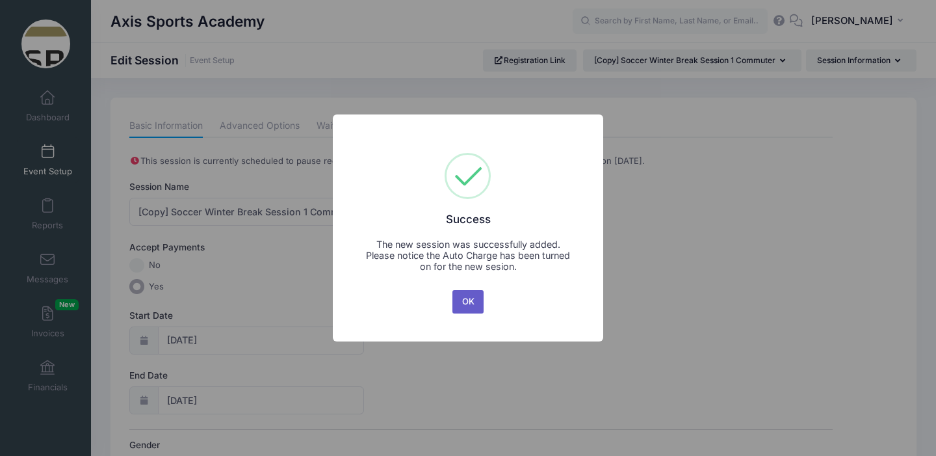
click at [466, 296] on button "OK" at bounding box center [468, 301] width 31 height 23
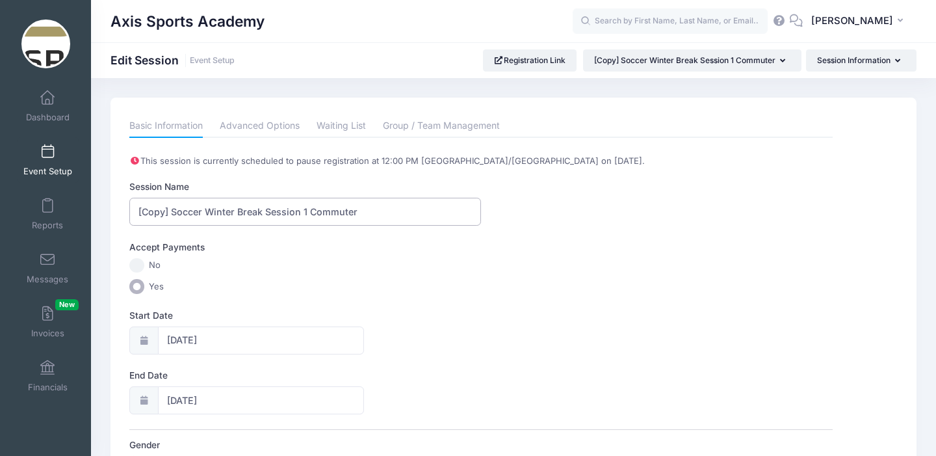
click at [174, 214] on input "[Copy] Soccer Winter Break Session 1 Commuter" at bounding box center [305, 212] width 352 height 28
click at [274, 213] on input "Soccer Winter Break Session 1 Commuter" at bounding box center [305, 212] width 352 height 28
type input "Soccer Winter Break Session 3 Commuter"
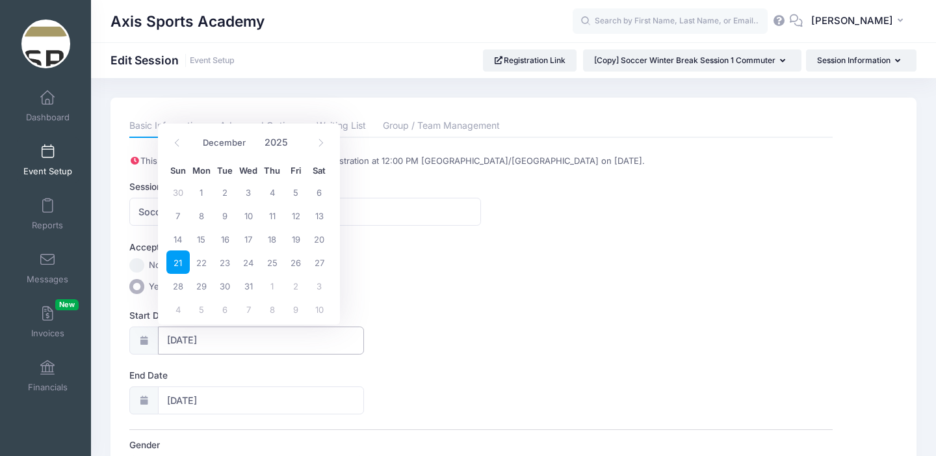
click at [215, 345] on input "[DATE]" at bounding box center [261, 340] width 206 height 28
click at [222, 285] on span "30" at bounding box center [224, 285] width 23 height 23
type input "[DATE]"
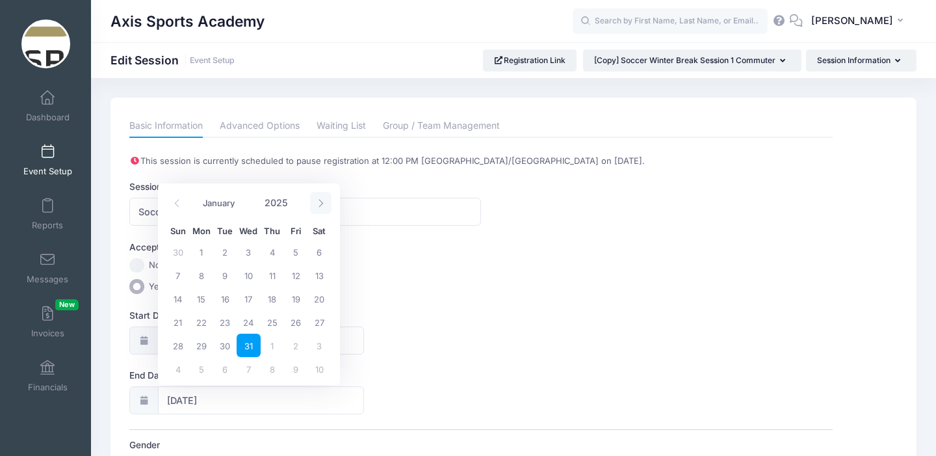
click at [318, 202] on icon at bounding box center [321, 203] width 8 height 8
type input "2026"
select select "0"
click at [272, 252] on span "1" at bounding box center [272, 251] width 23 height 23
type input "01/01/2026"
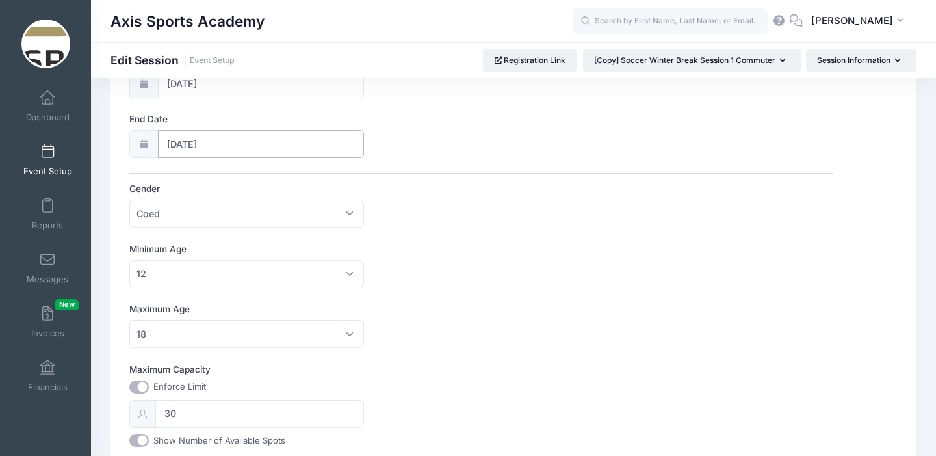
scroll to position [710, 0]
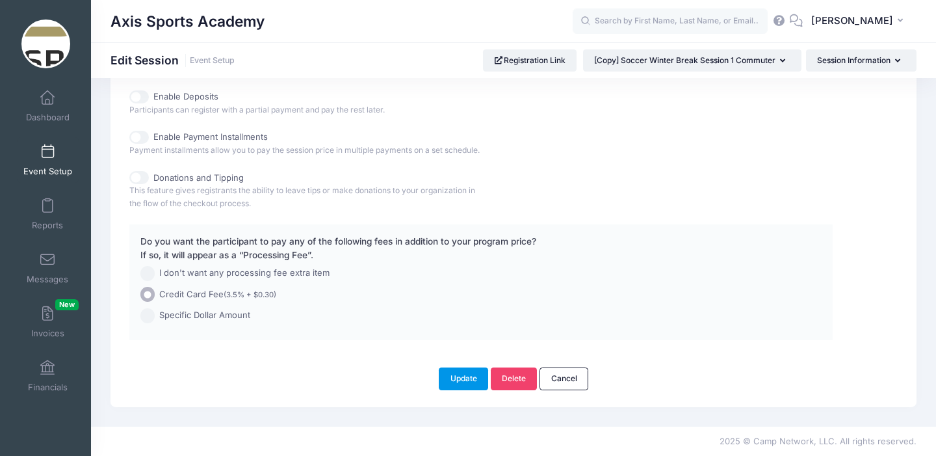
click at [453, 376] on button "Update" at bounding box center [463, 378] width 49 height 22
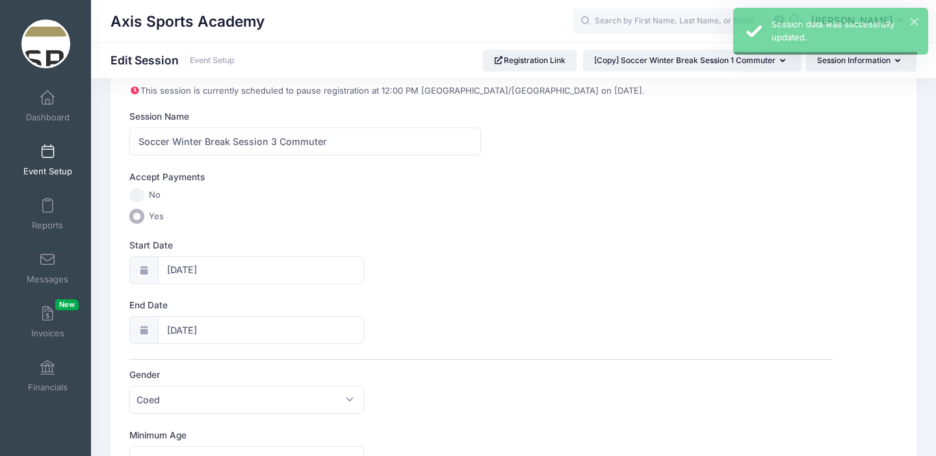
scroll to position [0, 0]
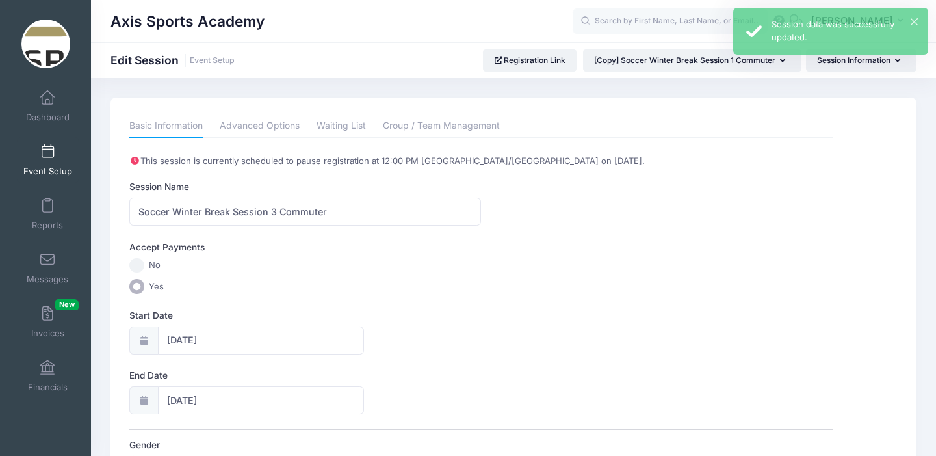
click at [47, 154] on span at bounding box center [47, 152] width 0 height 14
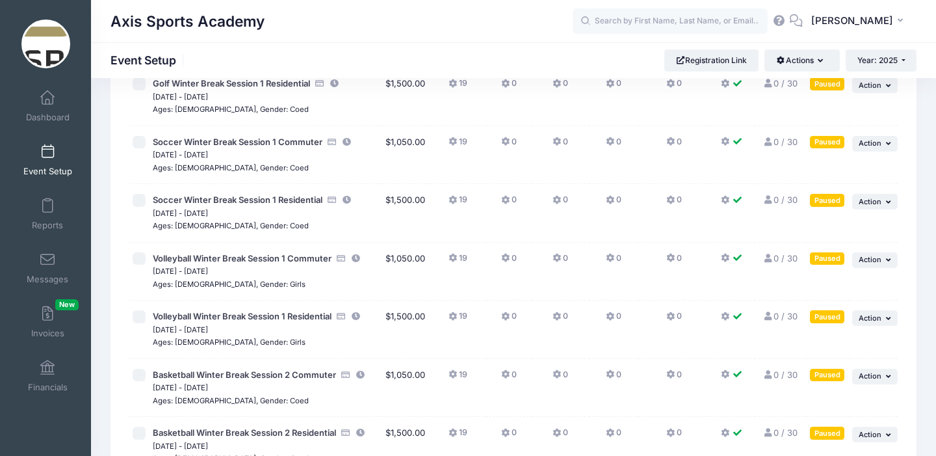
scroll to position [395, 0]
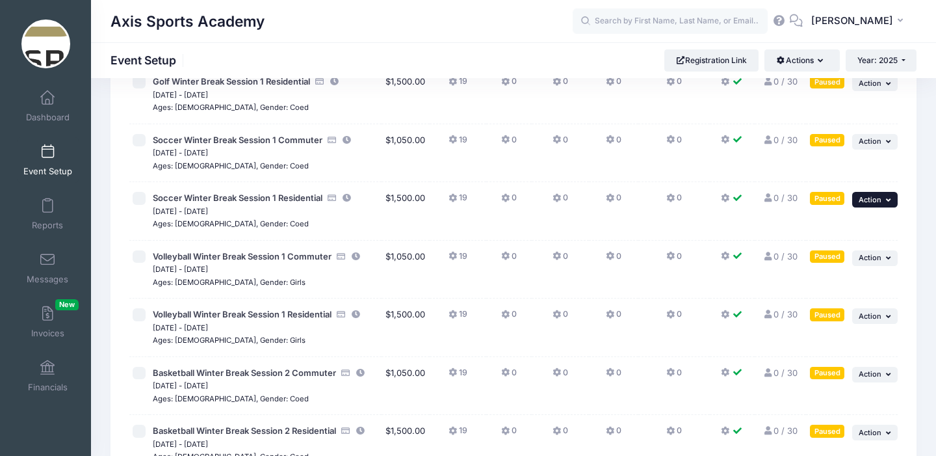
click at [888, 201] on icon "button" at bounding box center [890, 199] width 8 height 7
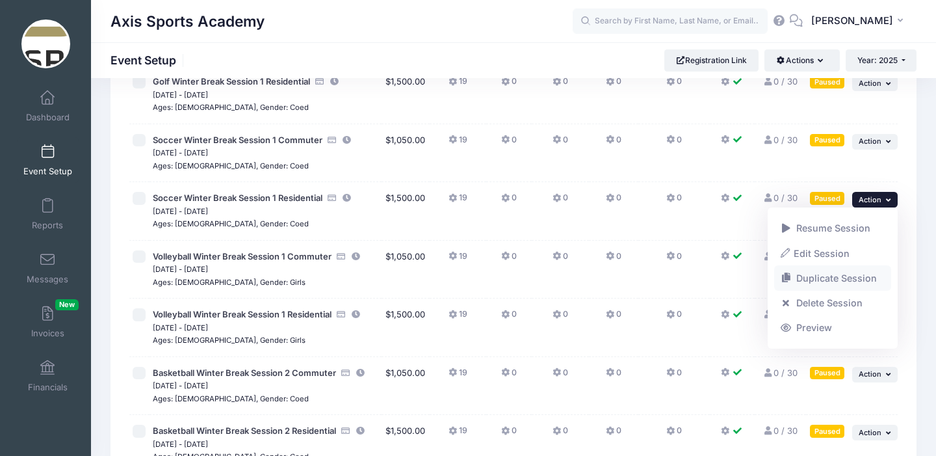
click at [830, 277] on link "Duplicate Session" at bounding box center [833, 278] width 118 height 25
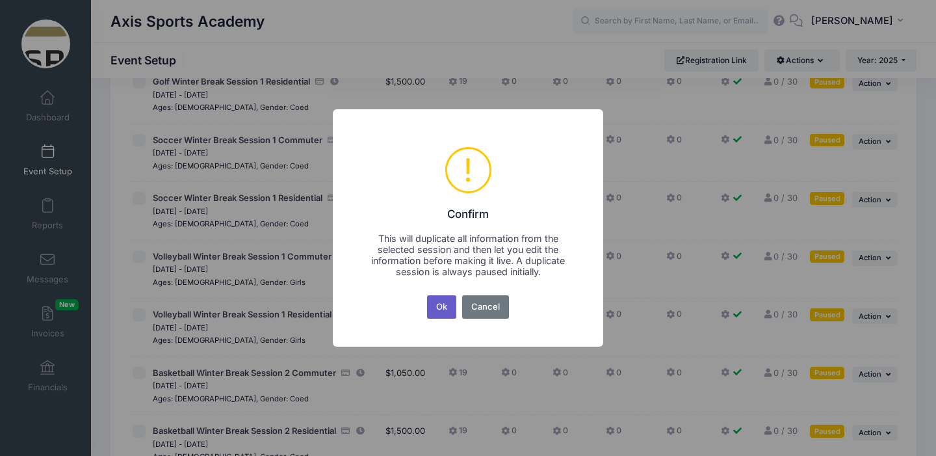
click at [447, 302] on button "Ok" at bounding box center [442, 306] width 30 height 23
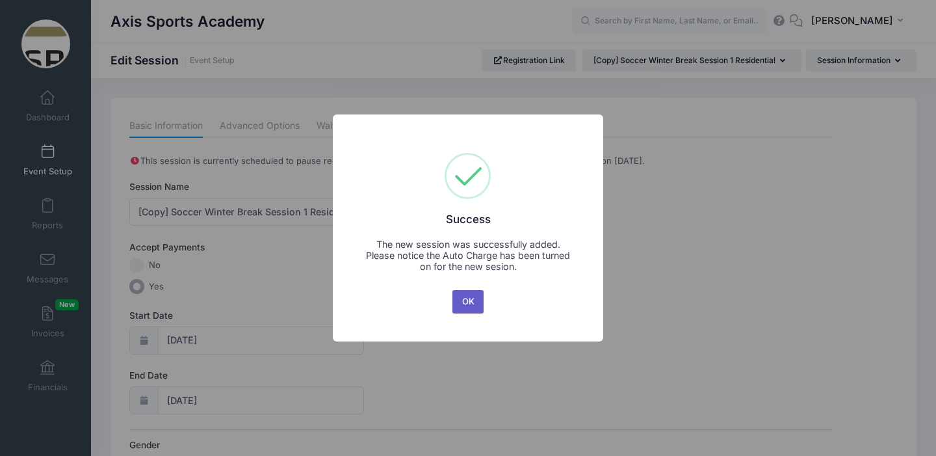
click at [469, 300] on button "OK" at bounding box center [468, 301] width 31 height 23
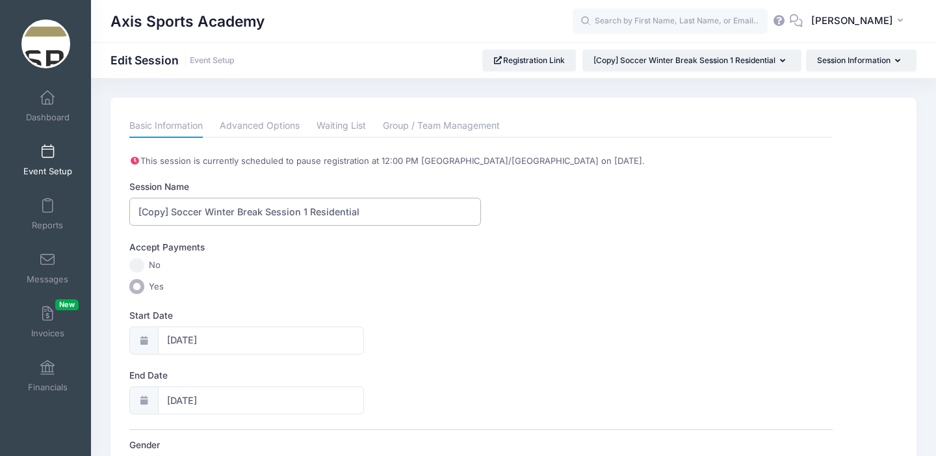
click at [175, 213] on input "[Copy] Soccer Winter Break Session 1 Residential" at bounding box center [305, 212] width 352 height 28
click at [275, 211] on input "Soccer Winter Break Session 1 Residential" at bounding box center [305, 212] width 352 height 28
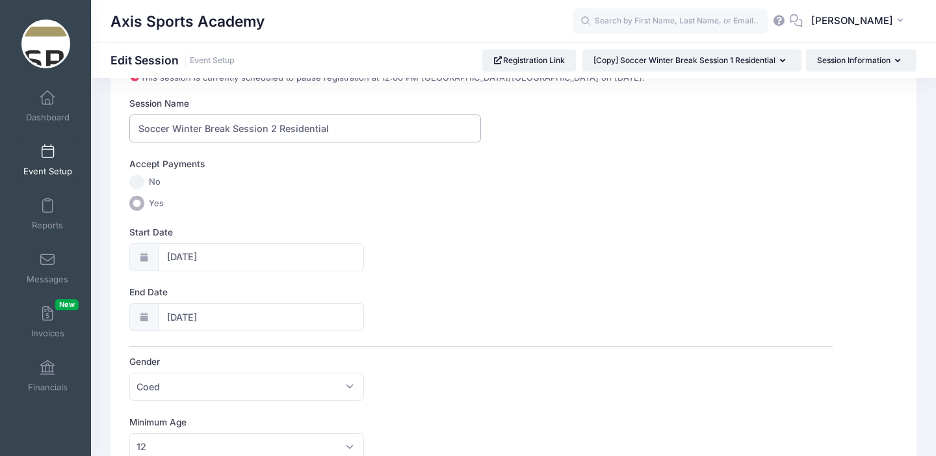
scroll to position [97, 0]
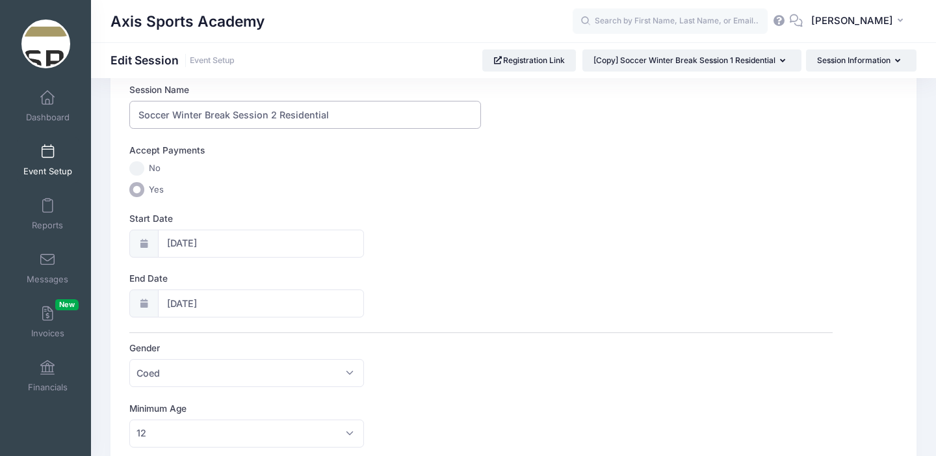
type input "Soccer Winter Break Session 2 Residential"
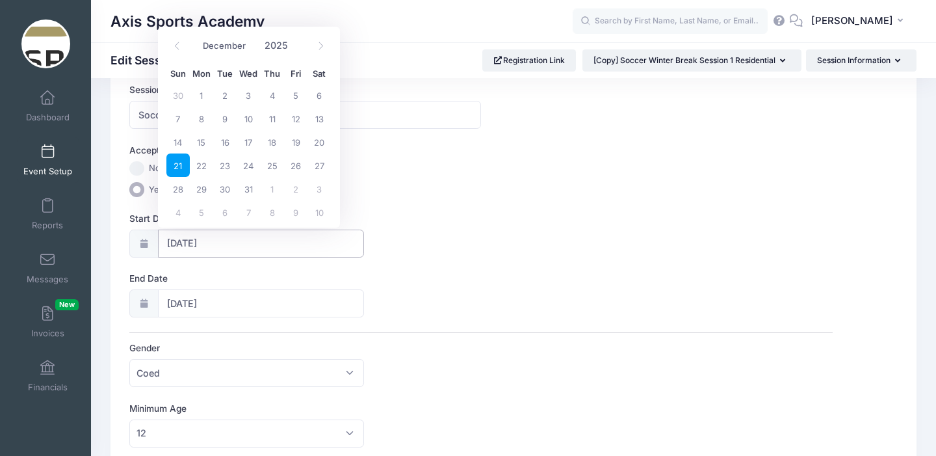
click at [241, 244] on input "12/21/2025" at bounding box center [261, 244] width 206 height 28
click at [319, 164] on span "27" at bounding box center [319, 164] width 23 height 23
type input "12/27/2025"
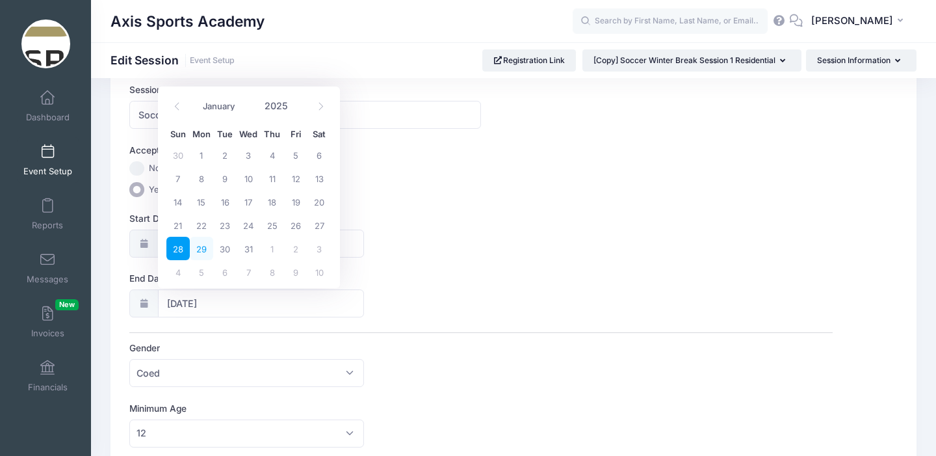
click at [203, 249] on span "29" at bounding box center [201, 248] width 23 height 23
type input "12/29/2025"
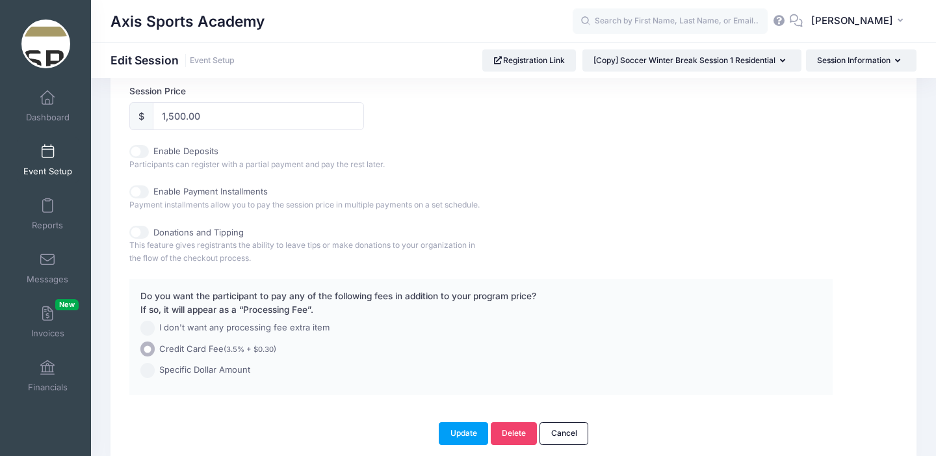
scroll to position [710, 0]
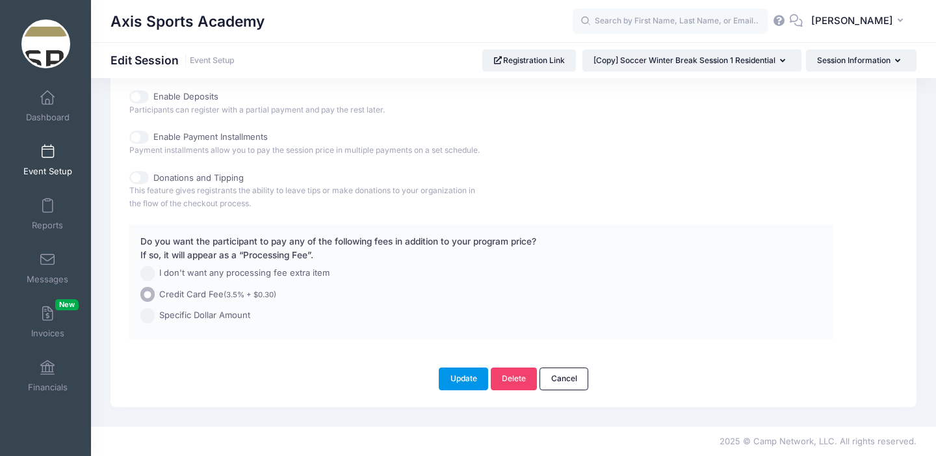
click at [463, 375] on button "Update" at bounding box center [463, 378] width 49 height 22
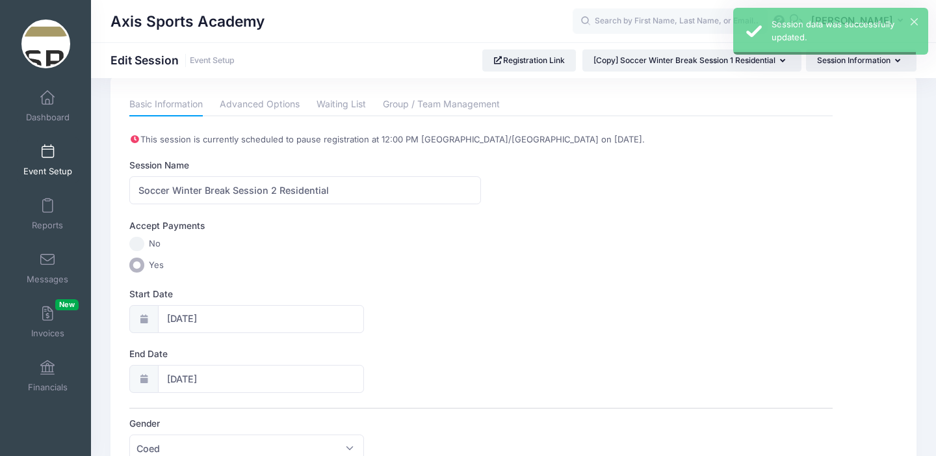
scroll to position [0, 0]
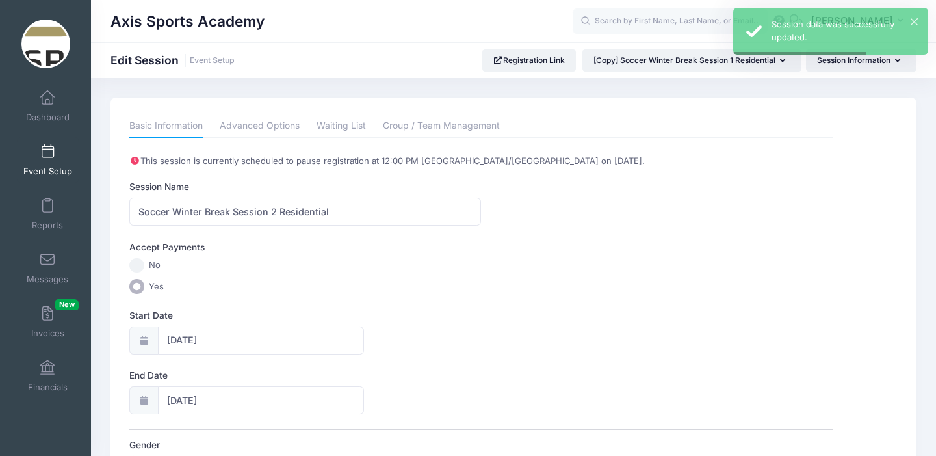
click at [47, 158] on span at bounding box center [47, 152] width 0 height 14
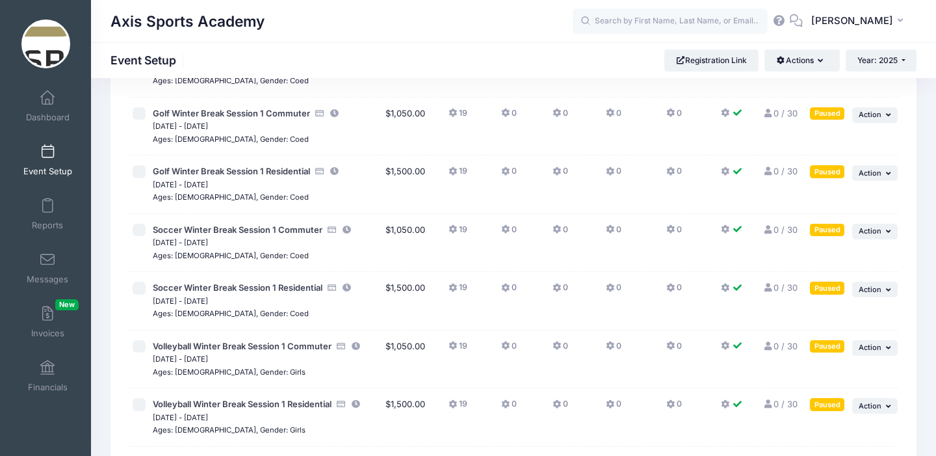
scroll to position [306, 0]
click at [882, 285] on button "... Action" at bounding box center [875, 289] width 46 height 16
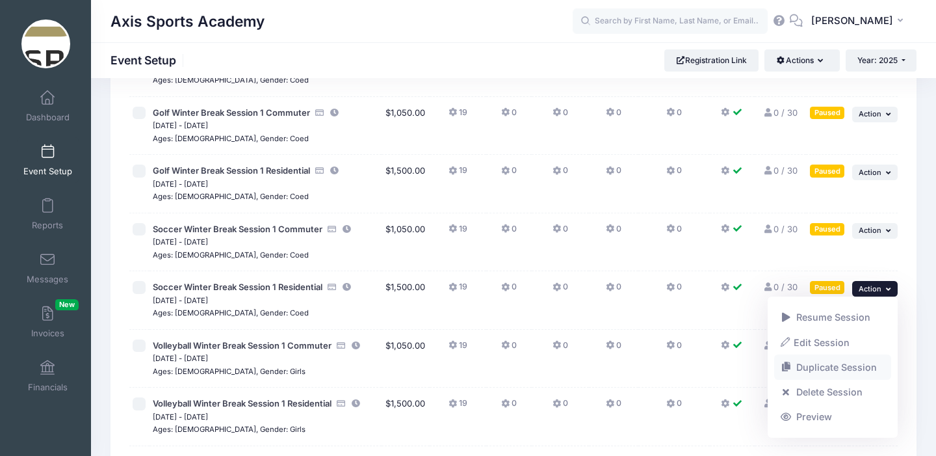
click at [830, 369] on link "Duplicate Session" at bounding box center [833, 367] width 118 height 25
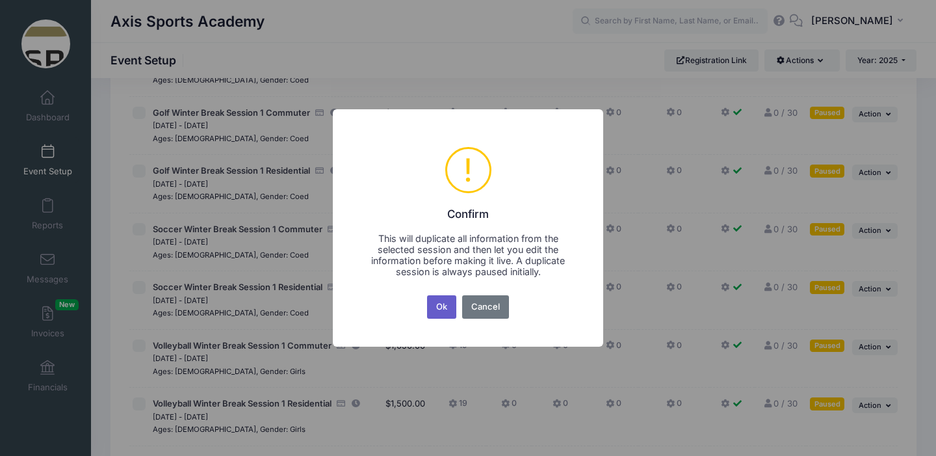
click at [443, 299] on button "Ok" at bounding box center [442, 306] width 30 height 23
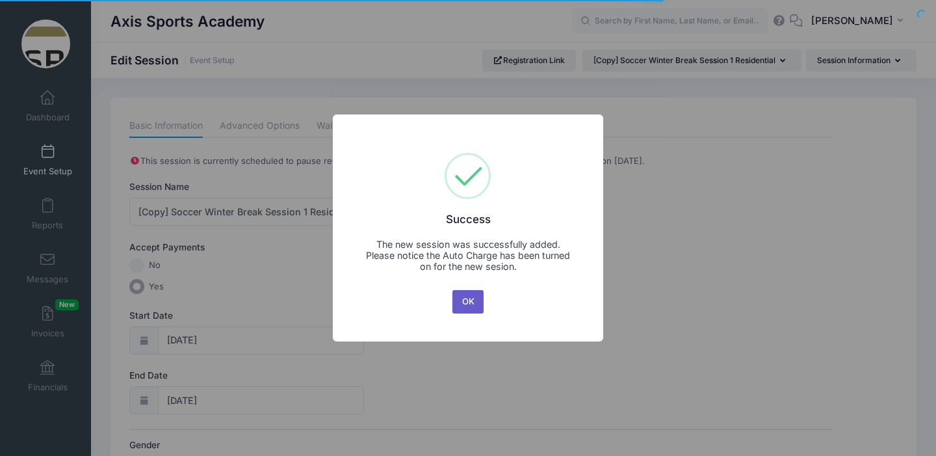
click at [464, 295] on button "OK" at bounding box center [468, 301] width 31 height 23
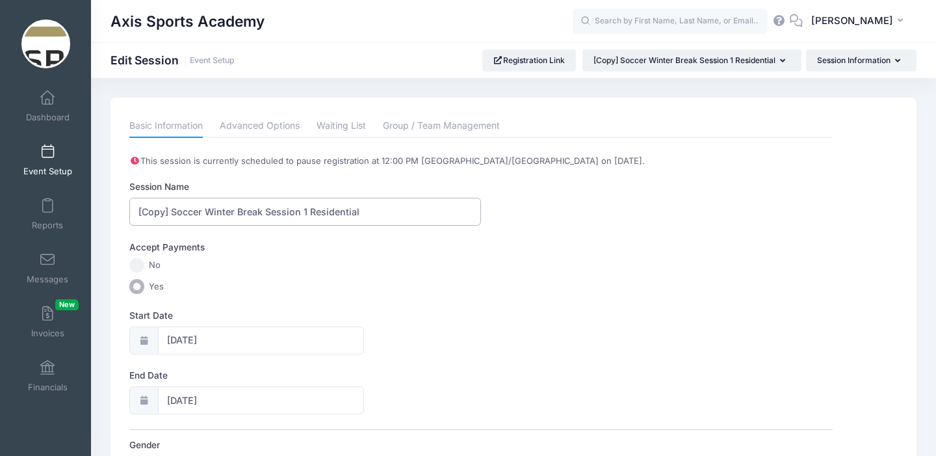
click at [174, 209] on input "[Copy] Soccer Winter Break Session 1 Residential" at bounding box center [305, 212] width 352 height 28
click at [274, 212] on input "Soccer Winter Break Session 1 Residential" at bounding box center [305, 212] width 352 height 28
type input "Soccer Winter Break Session 3 Residential"
click at [214, 340] on input "[DATE]" at bounding box center [261, 340] width 206 height 28
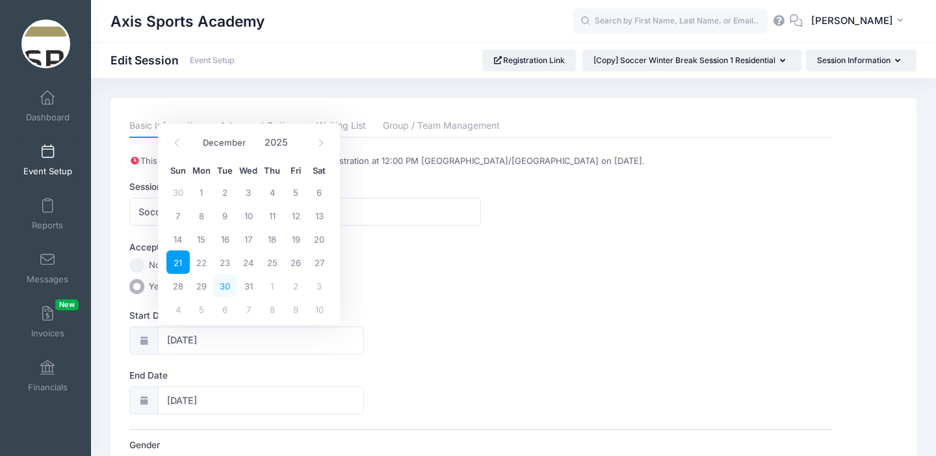
click at [225, 286] on span "30" at bounding box center [224, 285] width 23 height 23
type input "12/30/2025"
type input "12/31/2025"
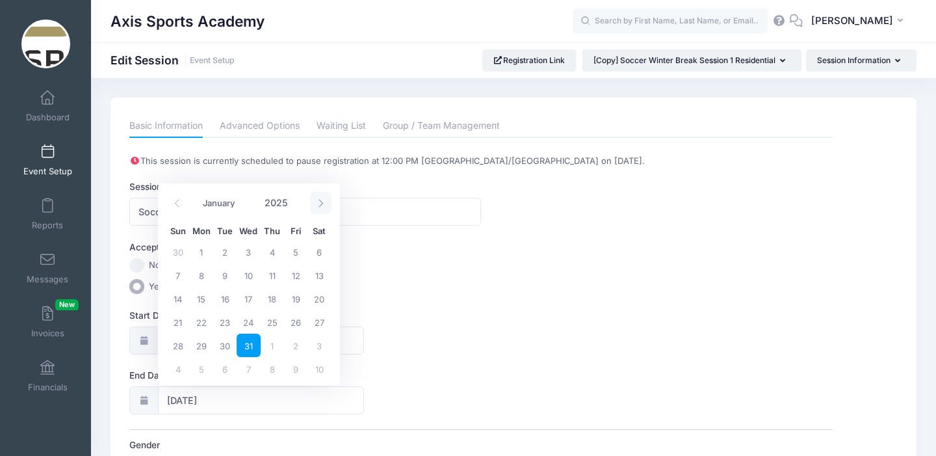
click at [321, 205] on icon at bounding box center [321, 203] width 8 height 8
type input "2026"
select select "0"
click at [270, 250] on span "1" at bounding box center [272, 251] width 23 height 23
type input "01/01/2026"
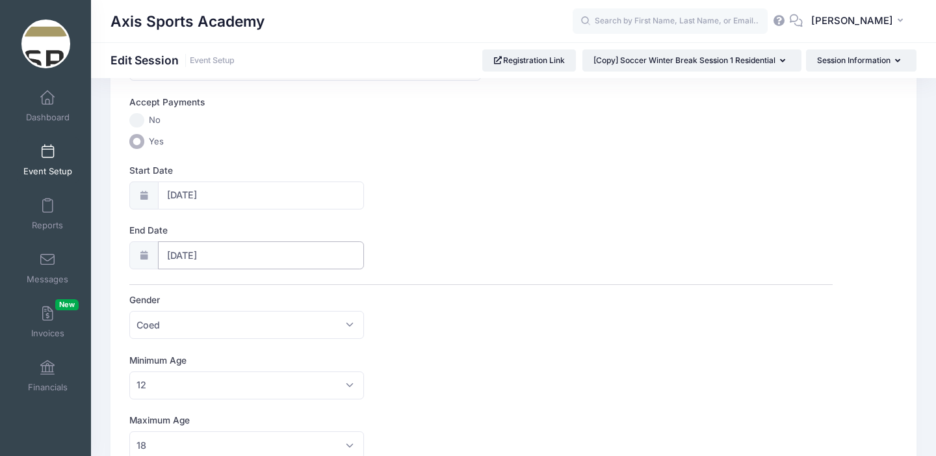
scroll to position [710, 0]
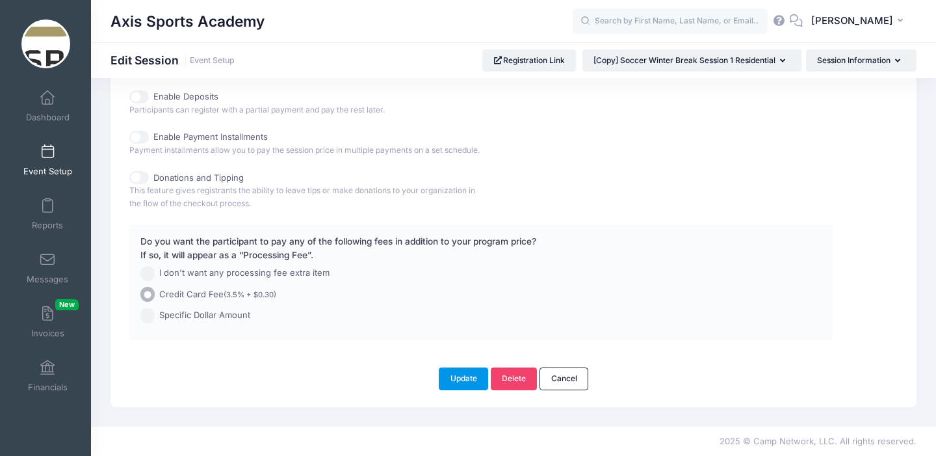
click at [463, 378] on button "Update" at bounding box center [463, 378] width 49 height 22
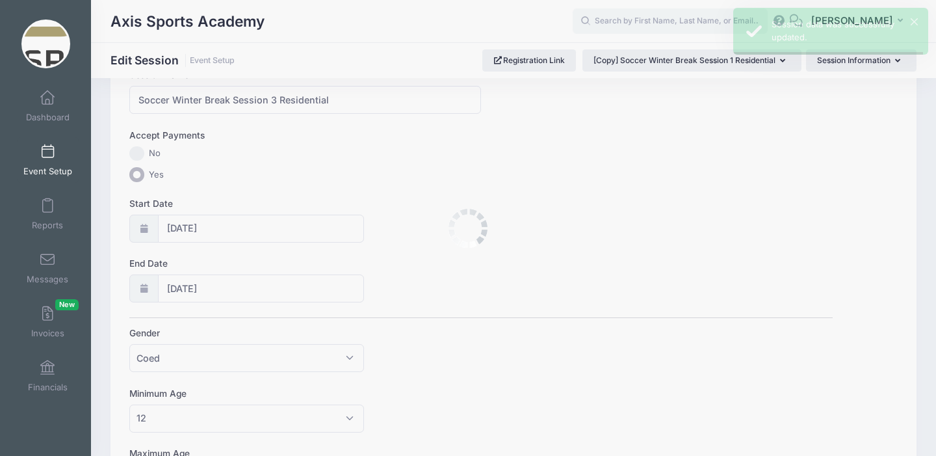
scroll to position [0, 0]
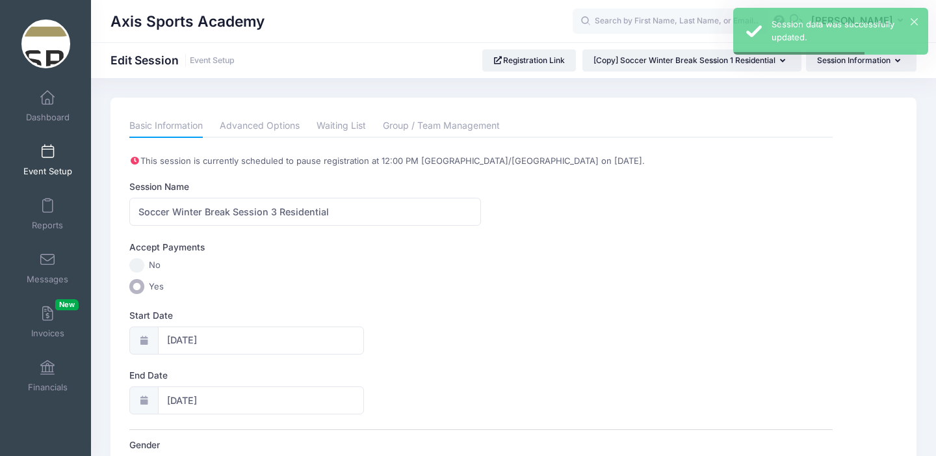
click at [47, 154] on span at bounding box center [47, 152] width 0 height 14
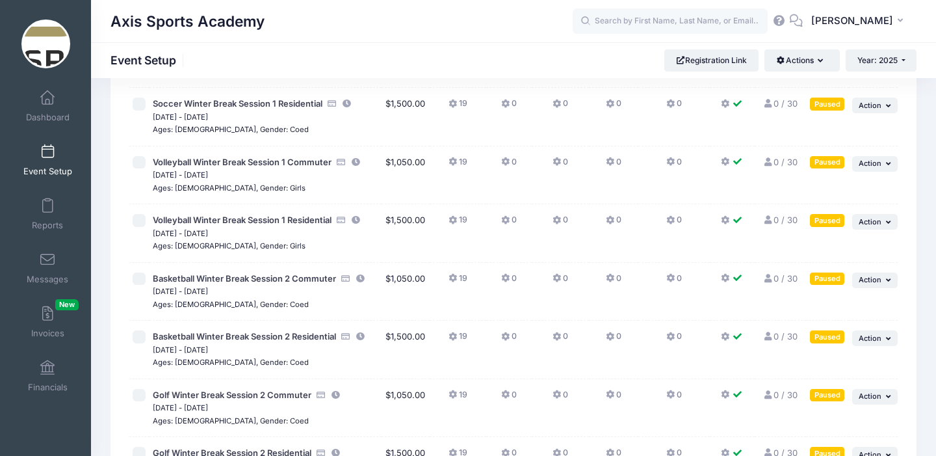
scroll to position [490, 0]
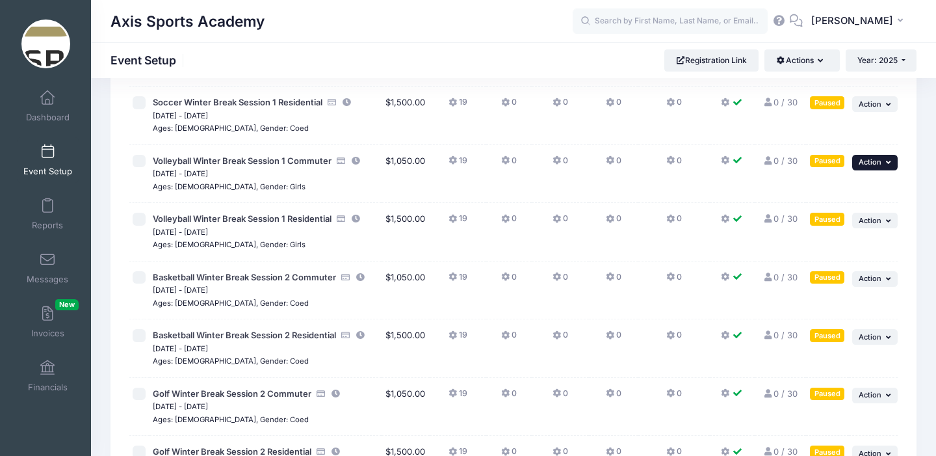
click at [880, 160] on span "Action" at bounding box center [870, 161] width 23 height 9
